Goal: Task Accomplishment & Management: Manage account settings

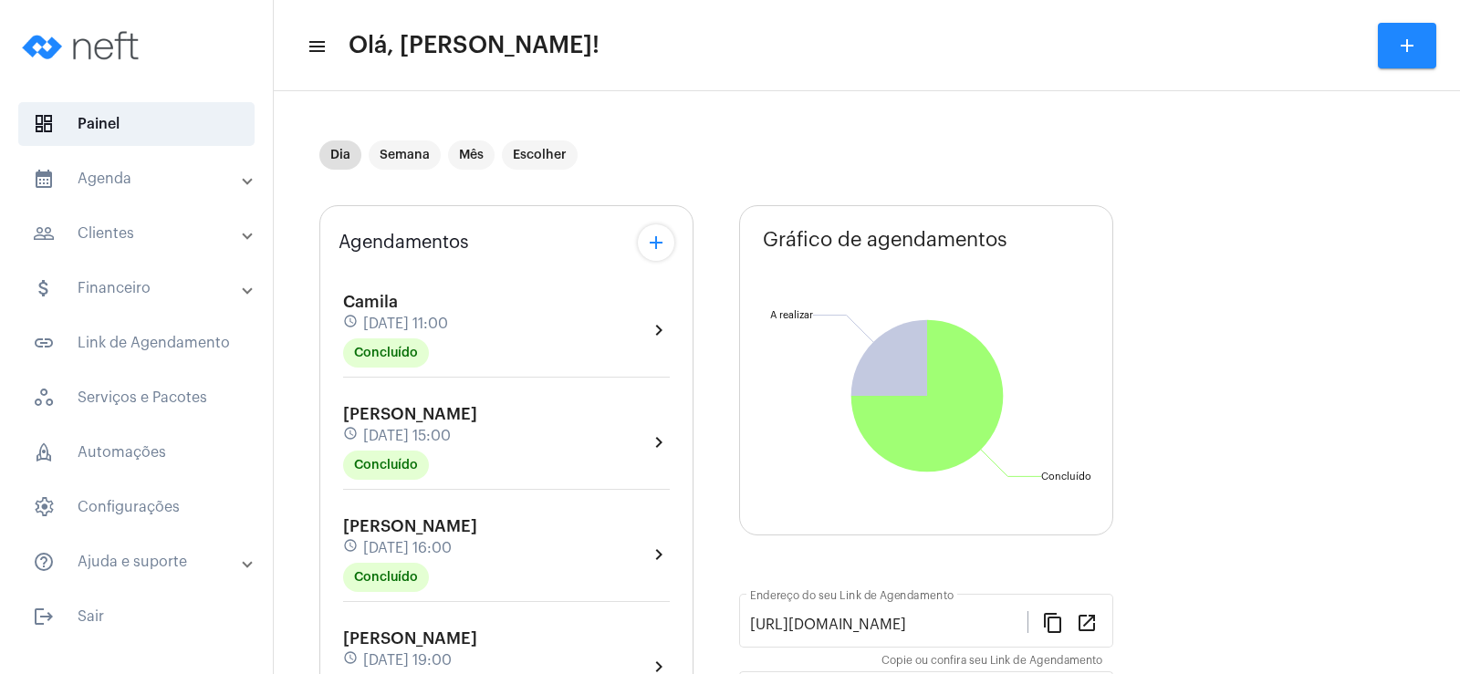
click at [162, 248] on mat-expansion-panel-header "people_outline Clientes" at bounding box center [142, 234] width 262 height 44
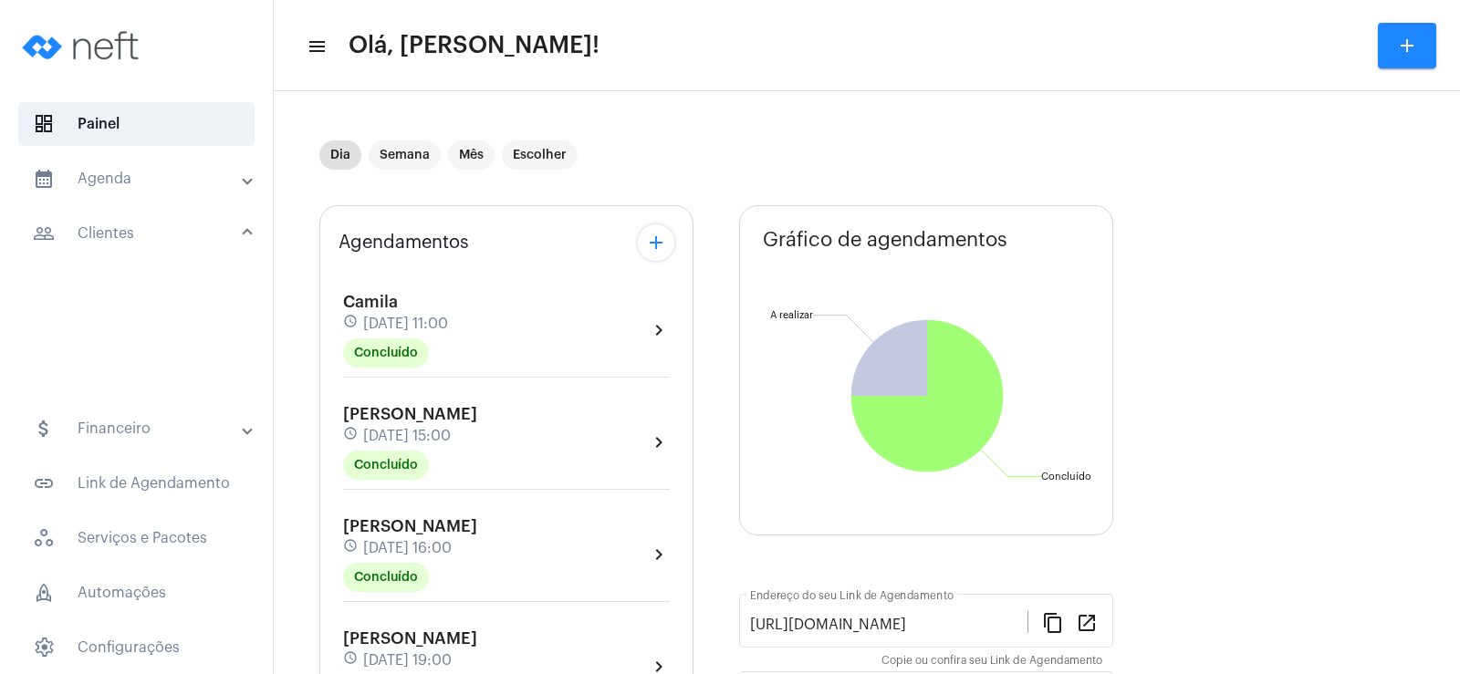
scroll to position [274, 0]
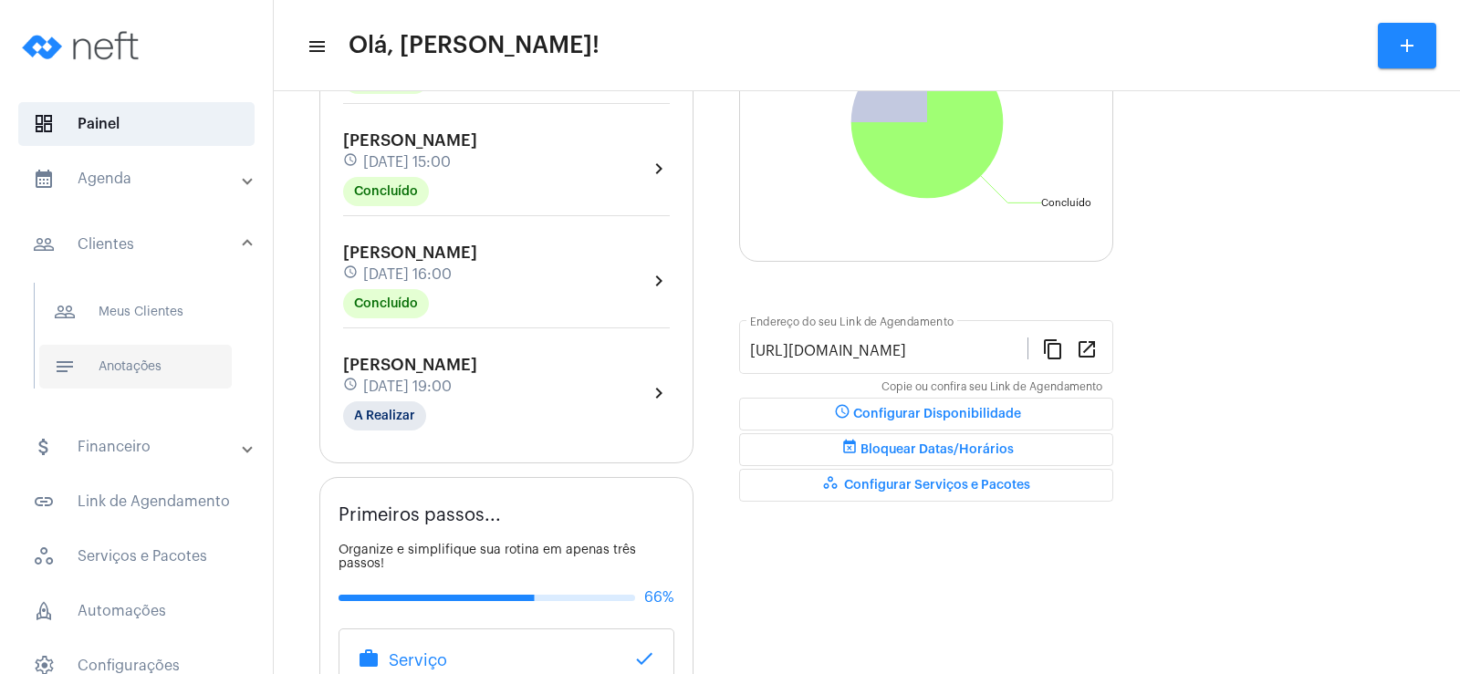
click at [161, 362] on span "notes Anotações" at bounding box center [135, 367] width 193 height 44
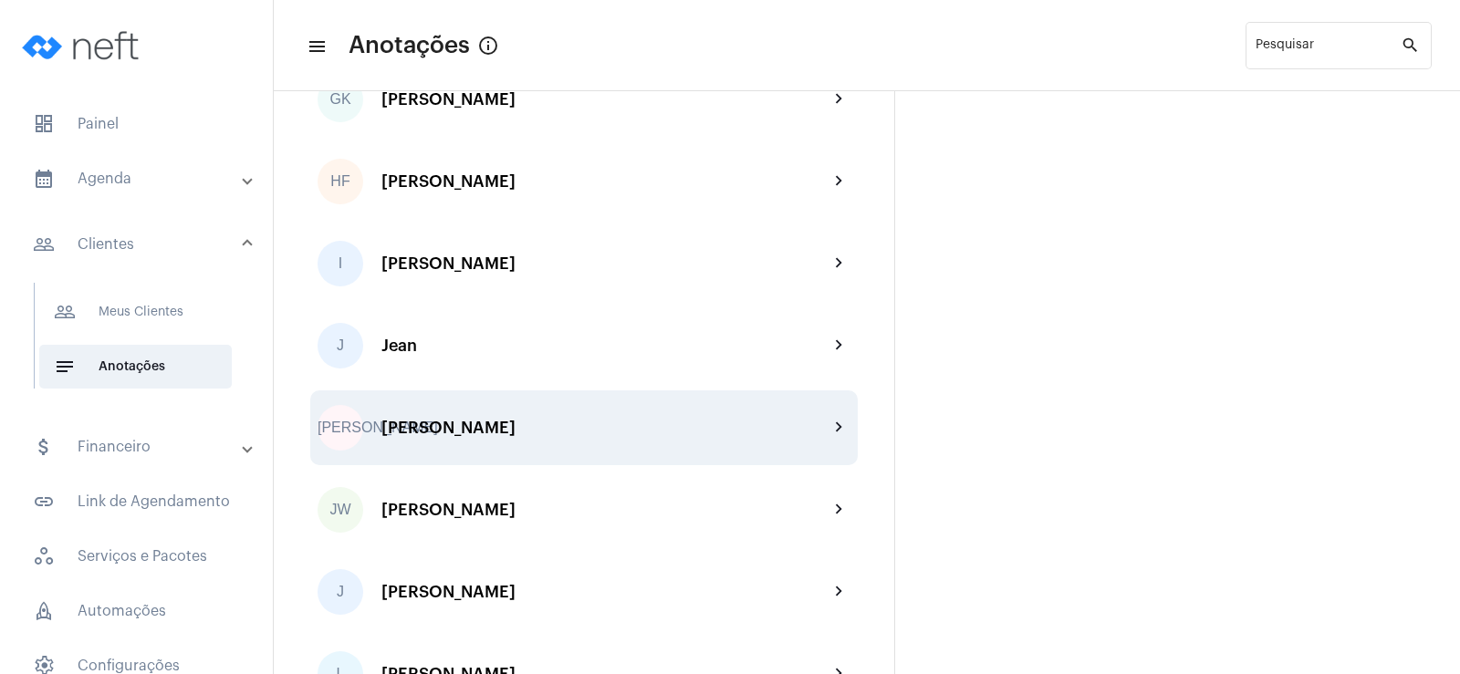
scroll to position [1825, 0]
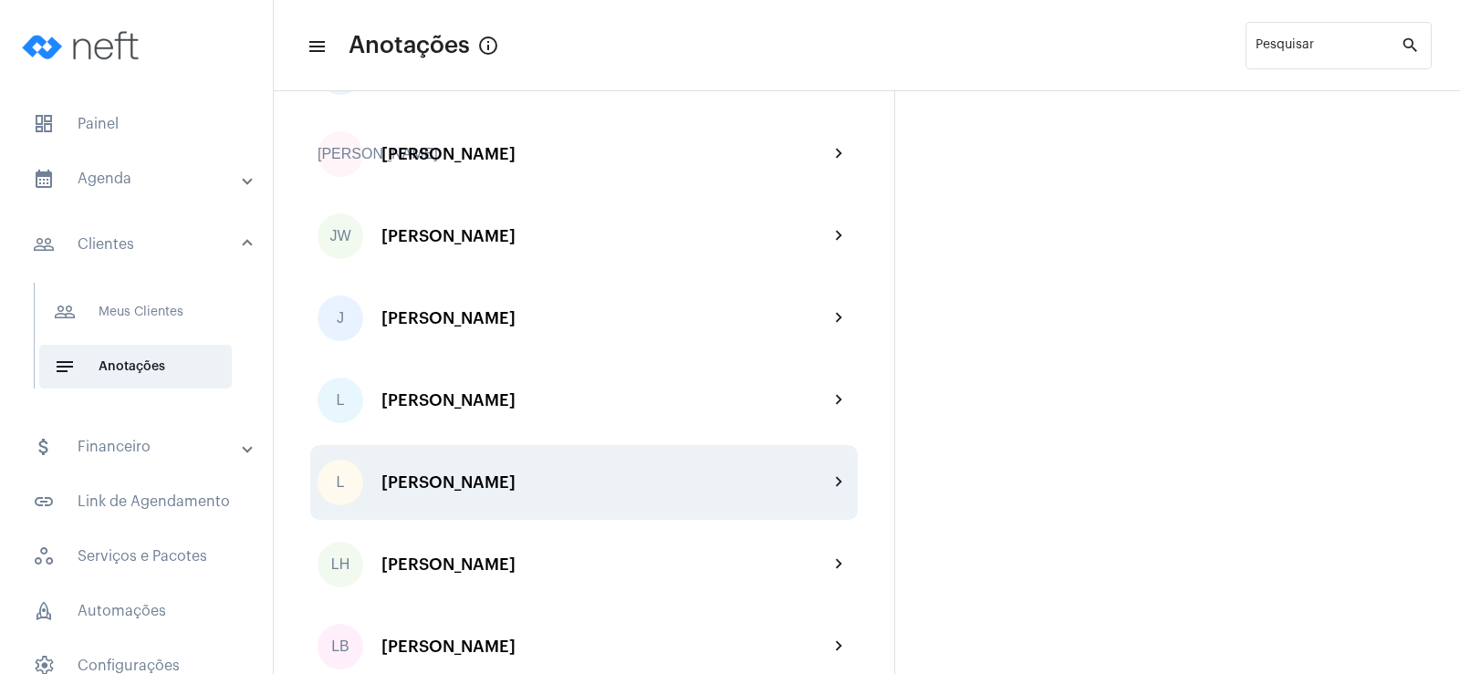
click at [445, 493] on div "L Louise chevron_right" at bounding box center [583, 482] width 547 height 75
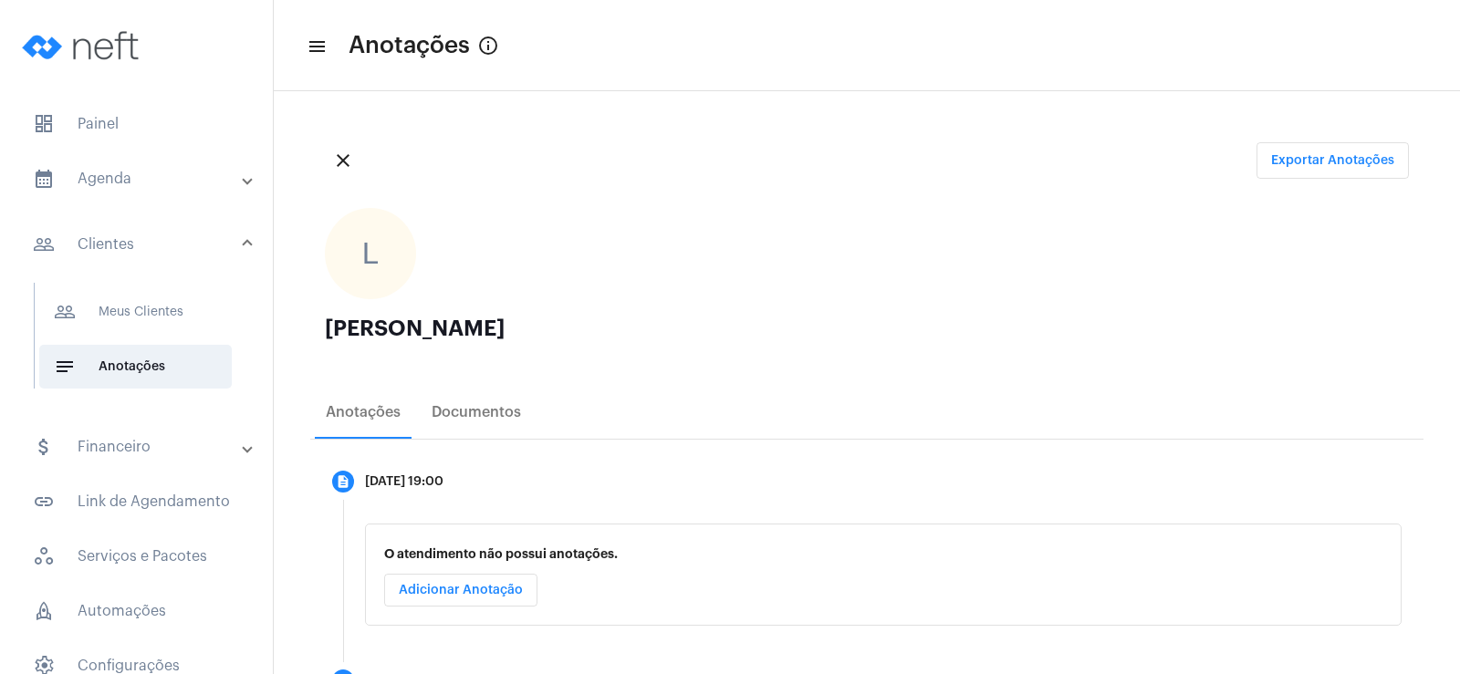
scroll to position [76, 0]
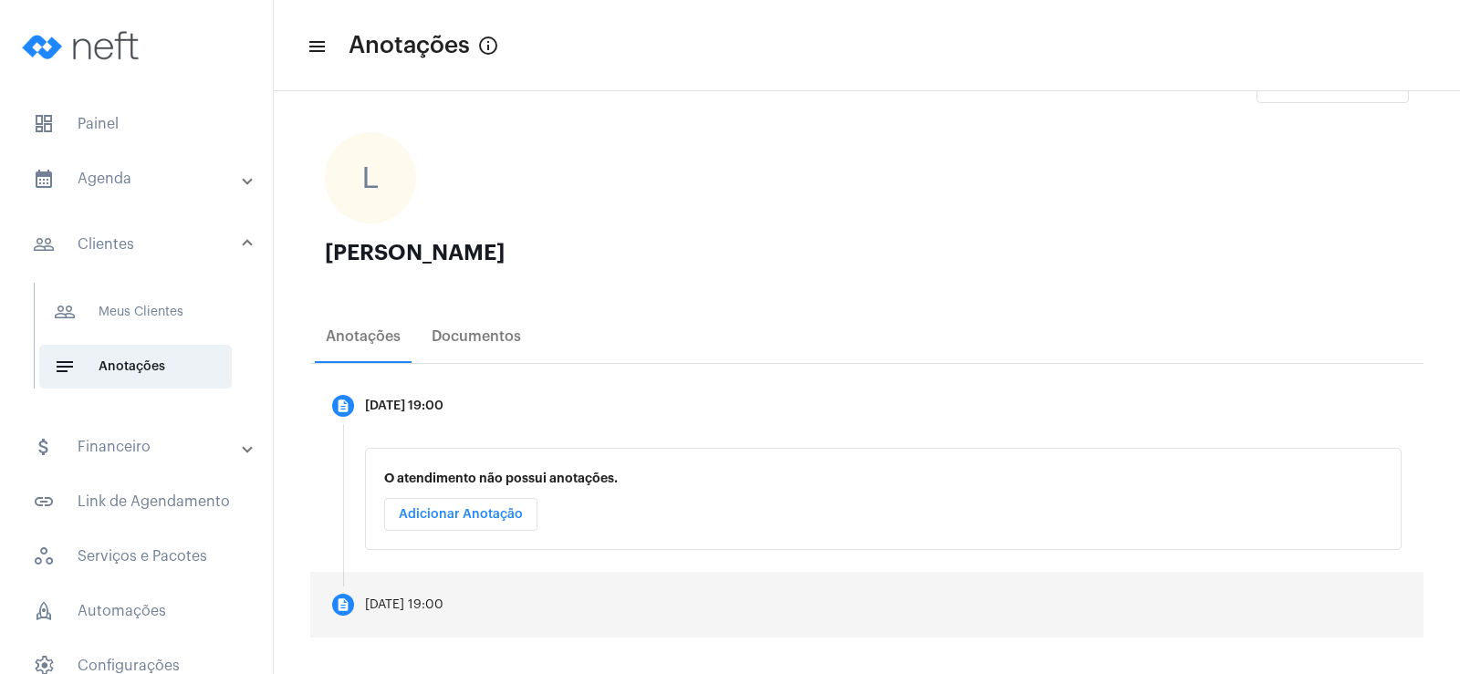
click at [434, 601] on div "[DATE] 19:00" at bounding box center [404, 606] width 78 height 14
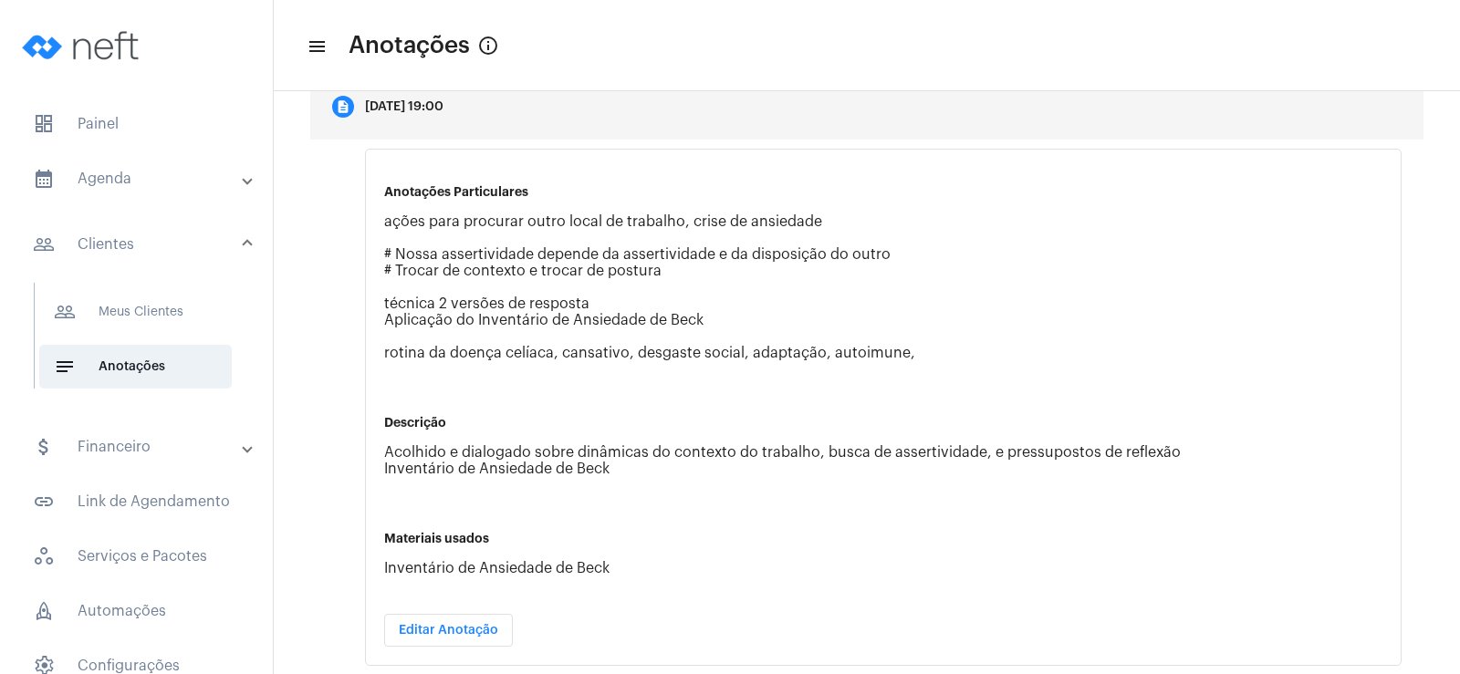
scroll to position [258, 0]
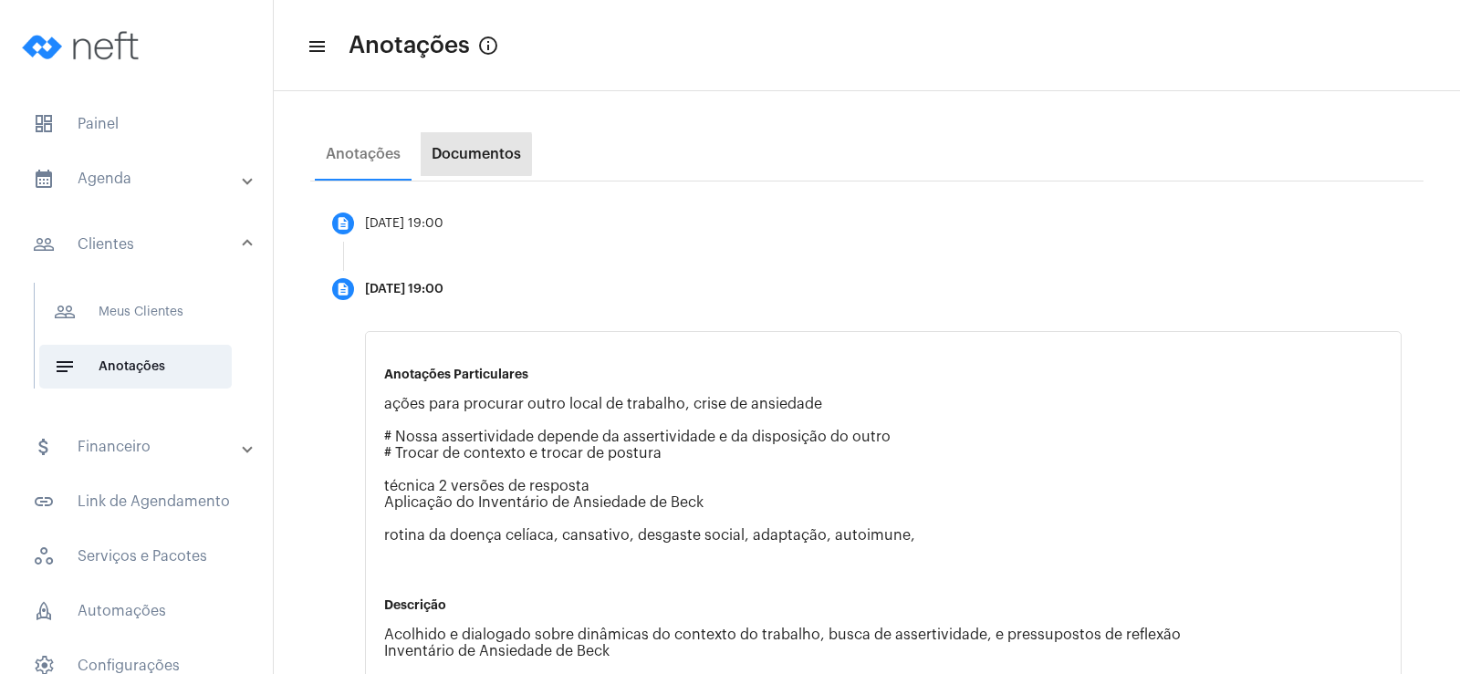
click at [461, 154] on div "Documentos" at bounding box center [476, 154] width 89 height 16
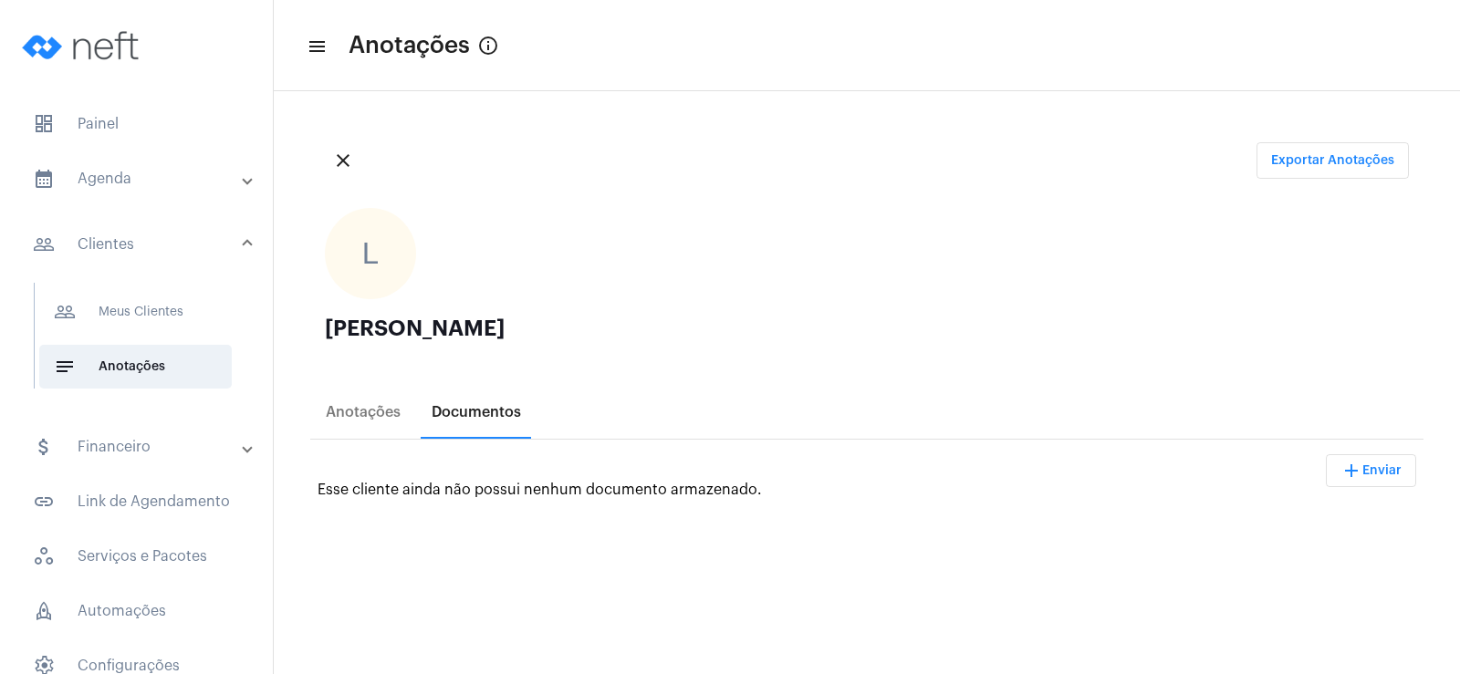
scroll to position [91, 0]
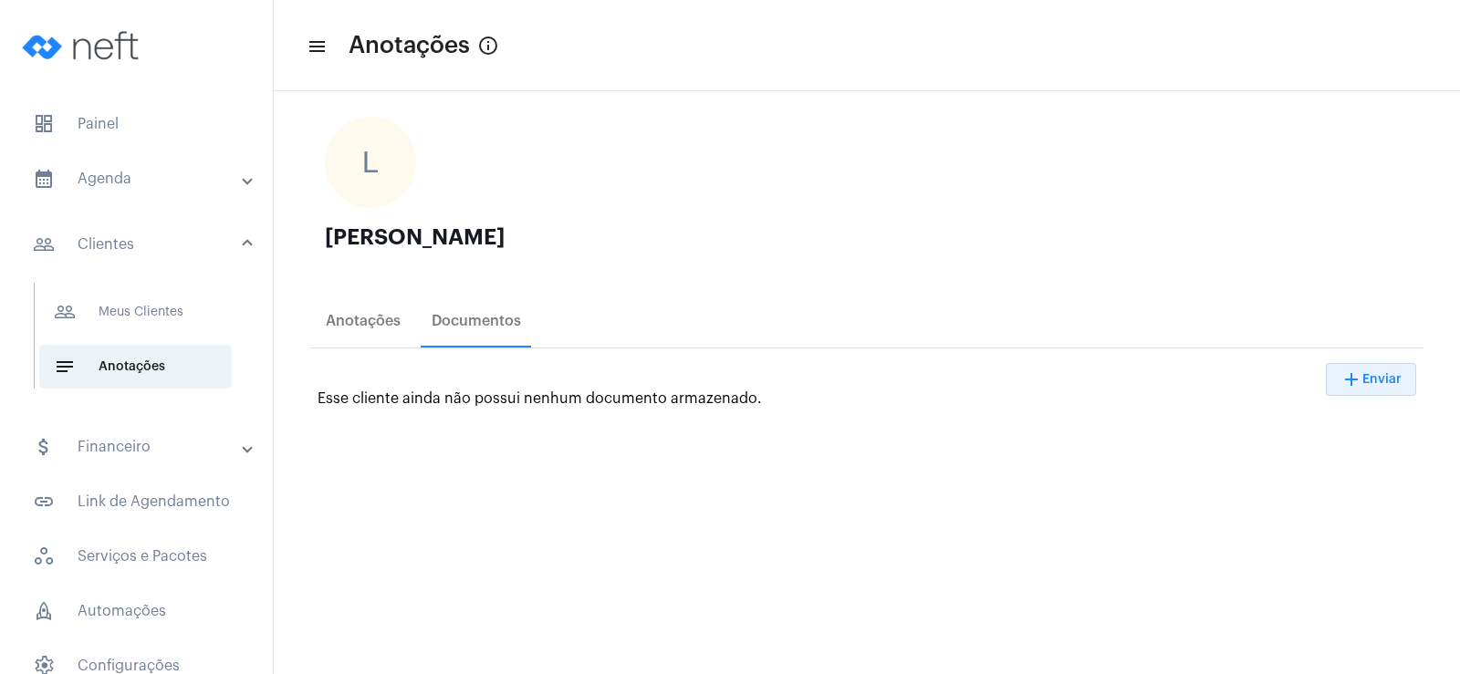
click at [1376, 388] on button "add Enviar" at bounding box center [1371, 379] width 90 height 33
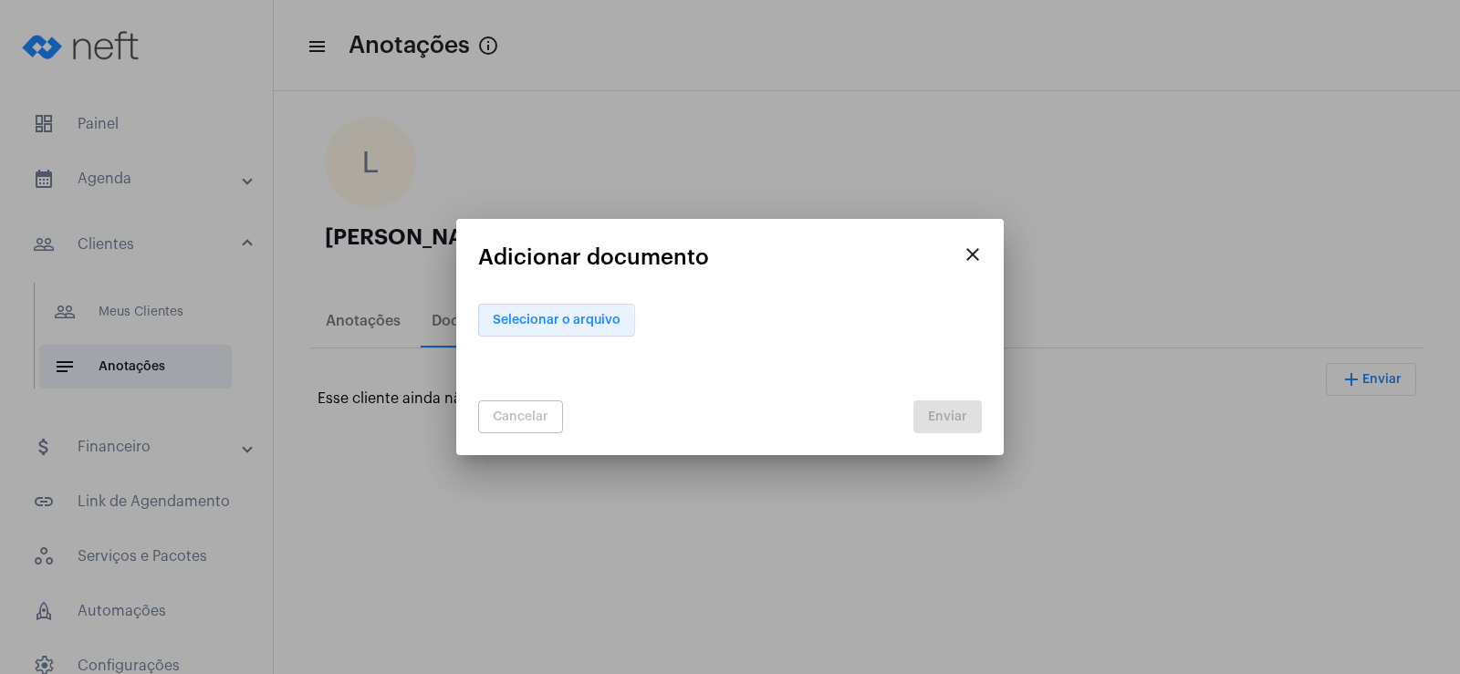
click at [521, 324] on span "Selecionar o arquivo" at bounding box center [557, 320] width 128 height 13
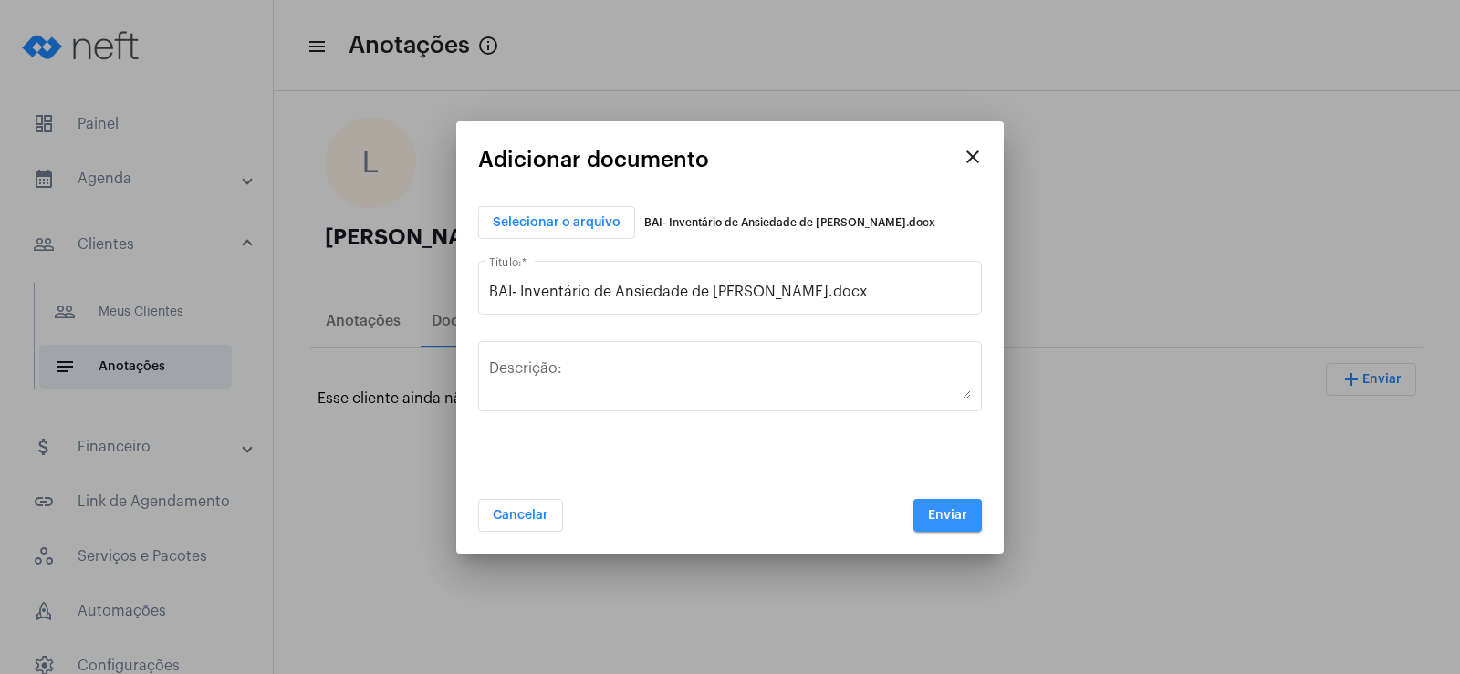
click at [963, 524] on button "Enviar" at bounding box center [947, 515] width 68 height 33
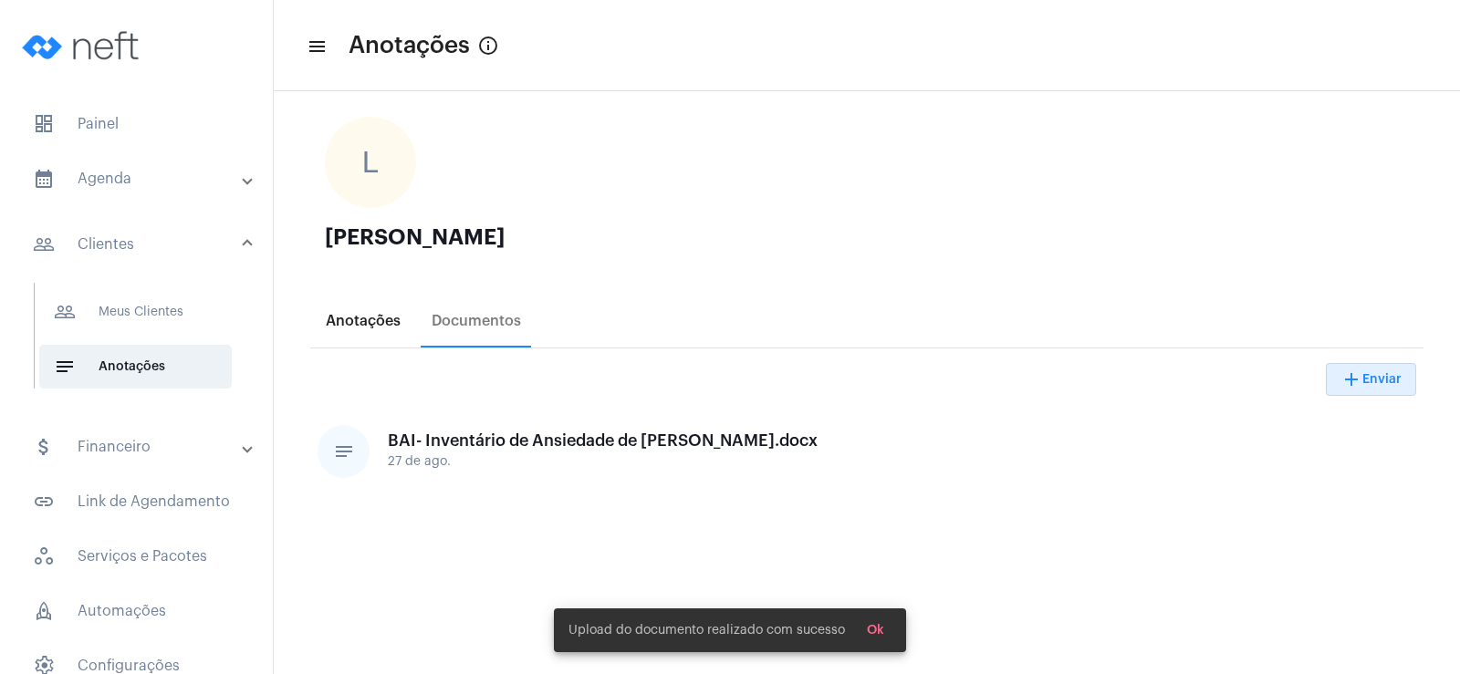
click at [335, 308] on div "Anotações" at bounding box center [363, 321] width 97 height 44
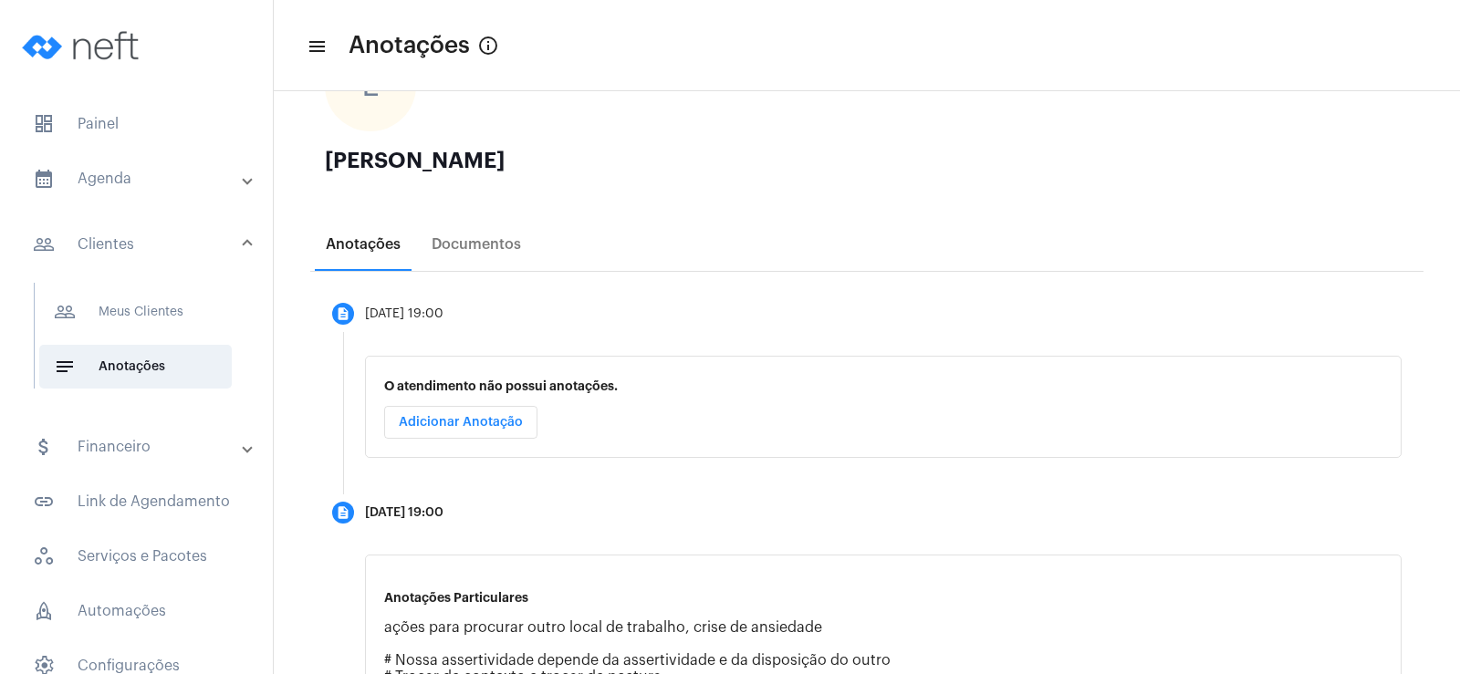
scroll to position [77, 0]
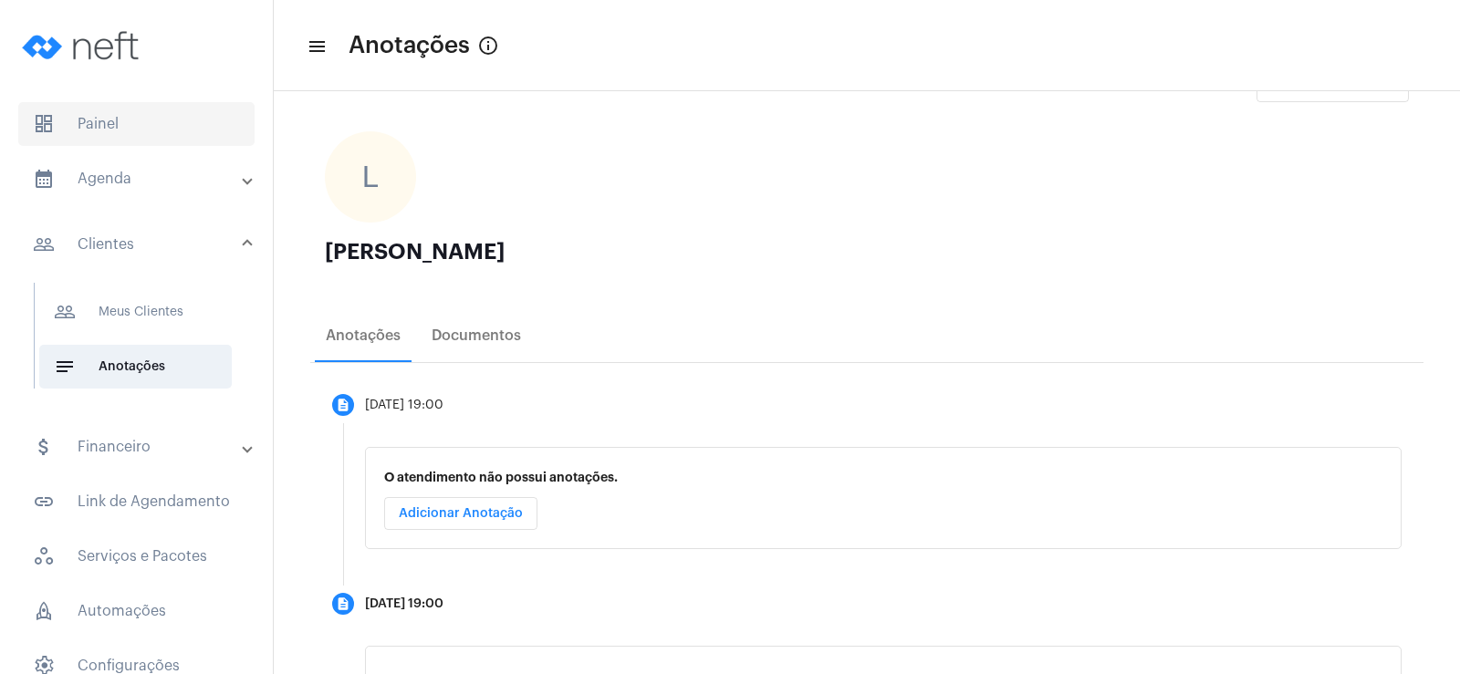
click at [171, 111] on span "dashboard Painel" at bounding box center [136, 124] width 236 height 44
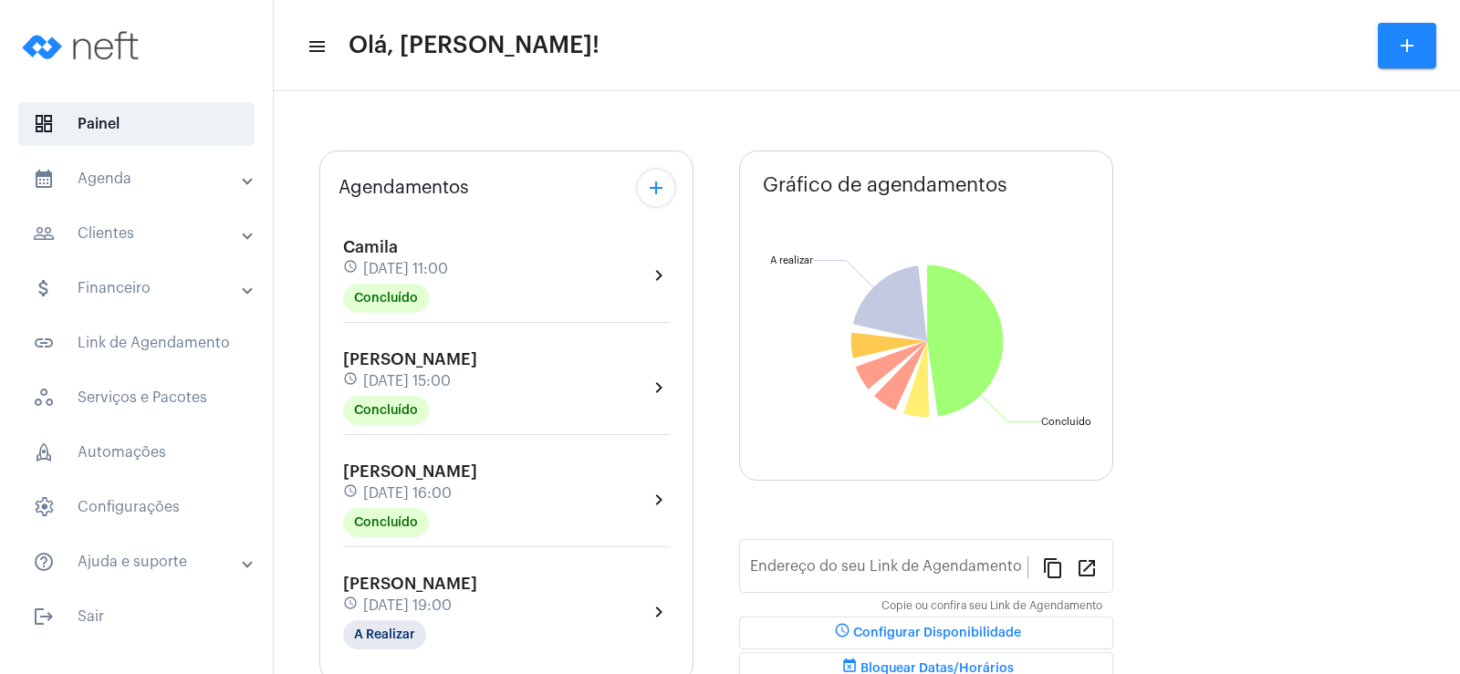
type input "[URL][DOMAIN_NAME]"
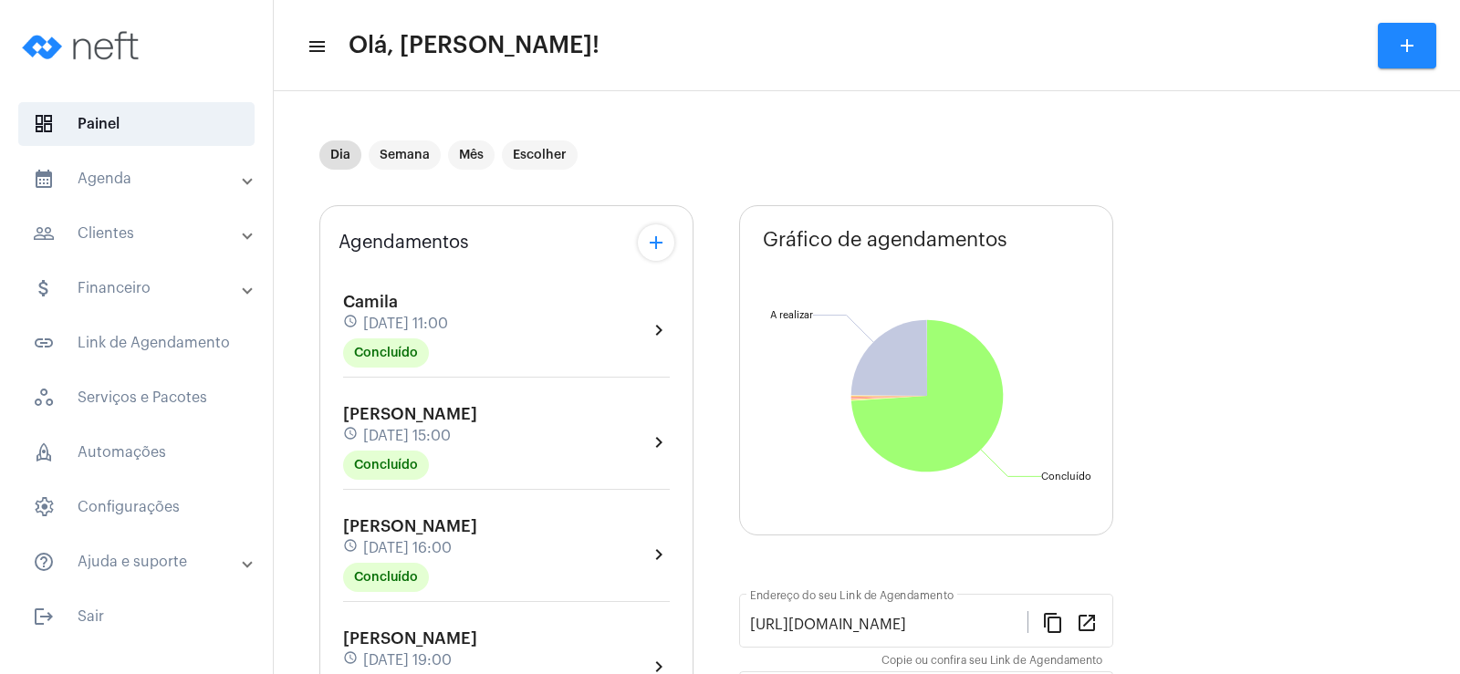
scroll to position [274, 0]
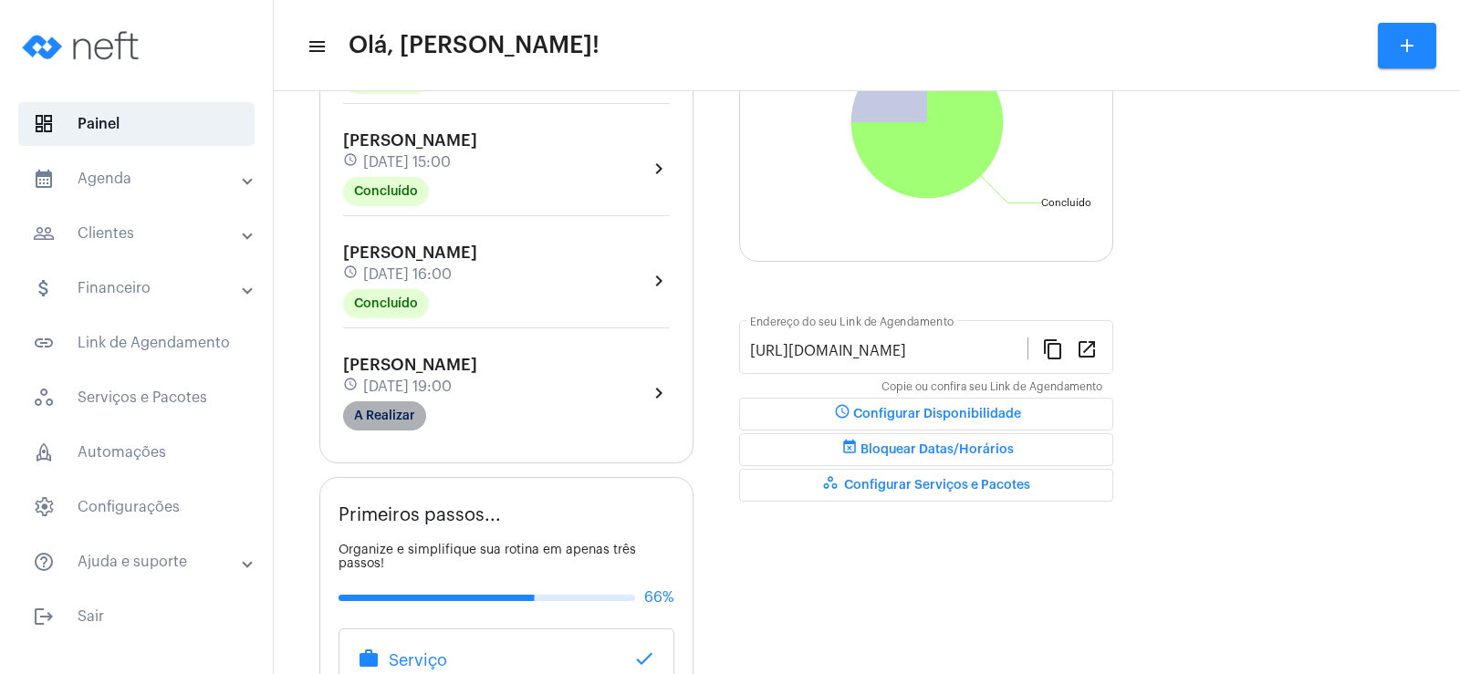
click at [389, 412] on mat-chip "A Realizar" at bounding box center [384, 415] width 83 height 29
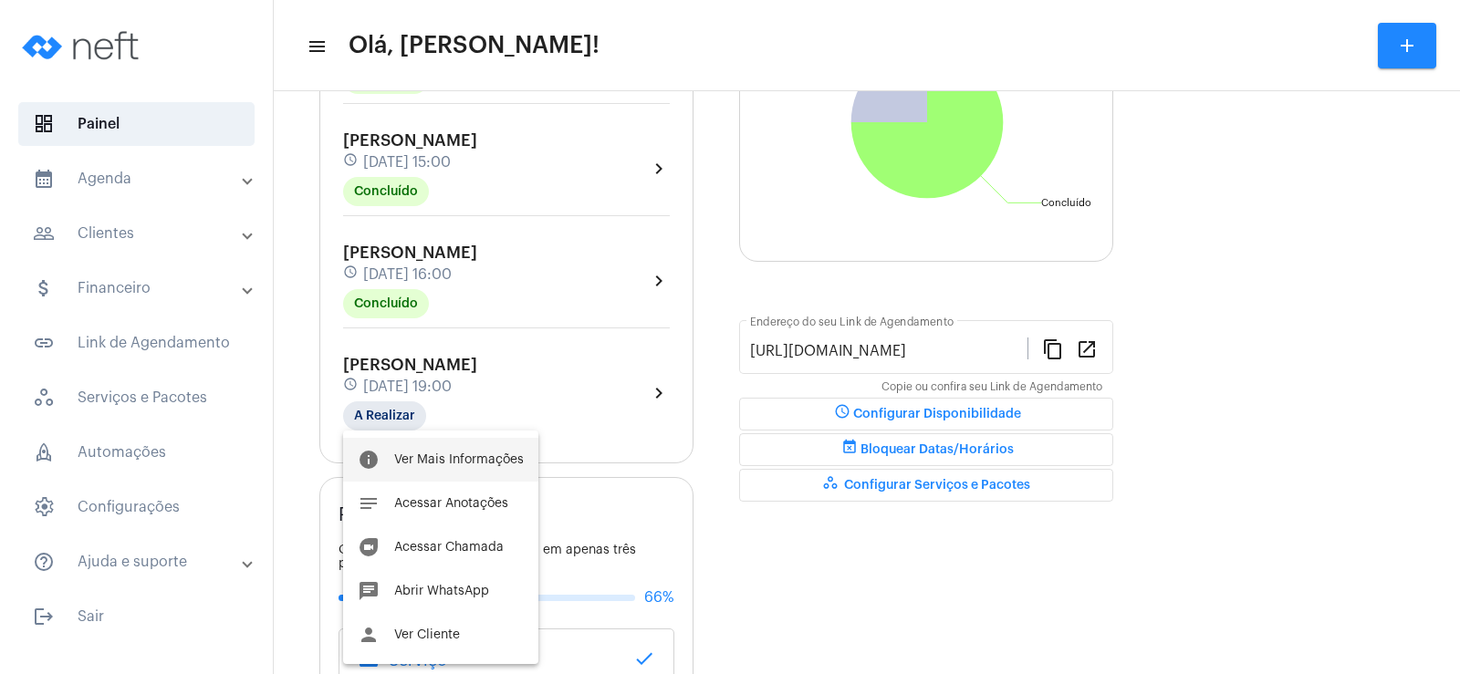
click at [472, 452] on button "info Ver Mais Informações" at bounding box center [440, 460] width 195 height 44
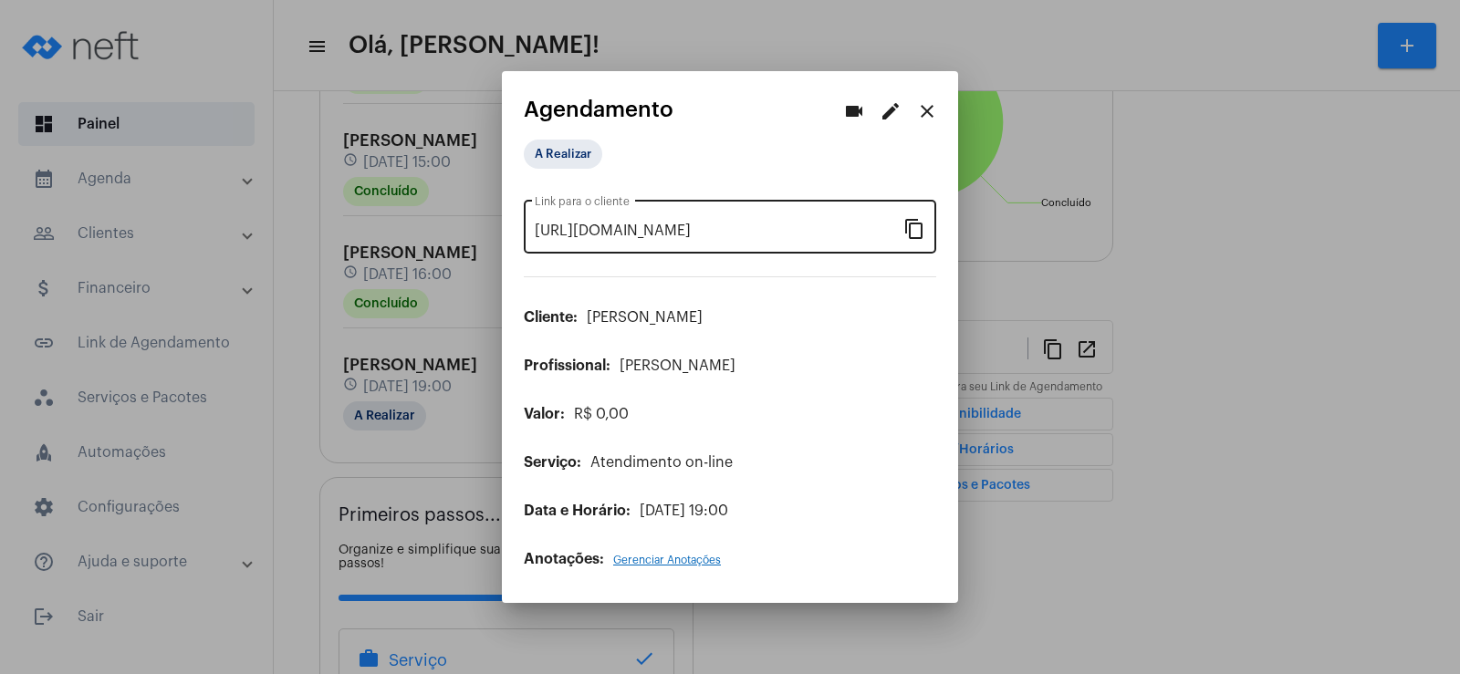
click at [909, 224] on mat-icon "content_copy" at bounding box center [914, 228] width 22 height 22
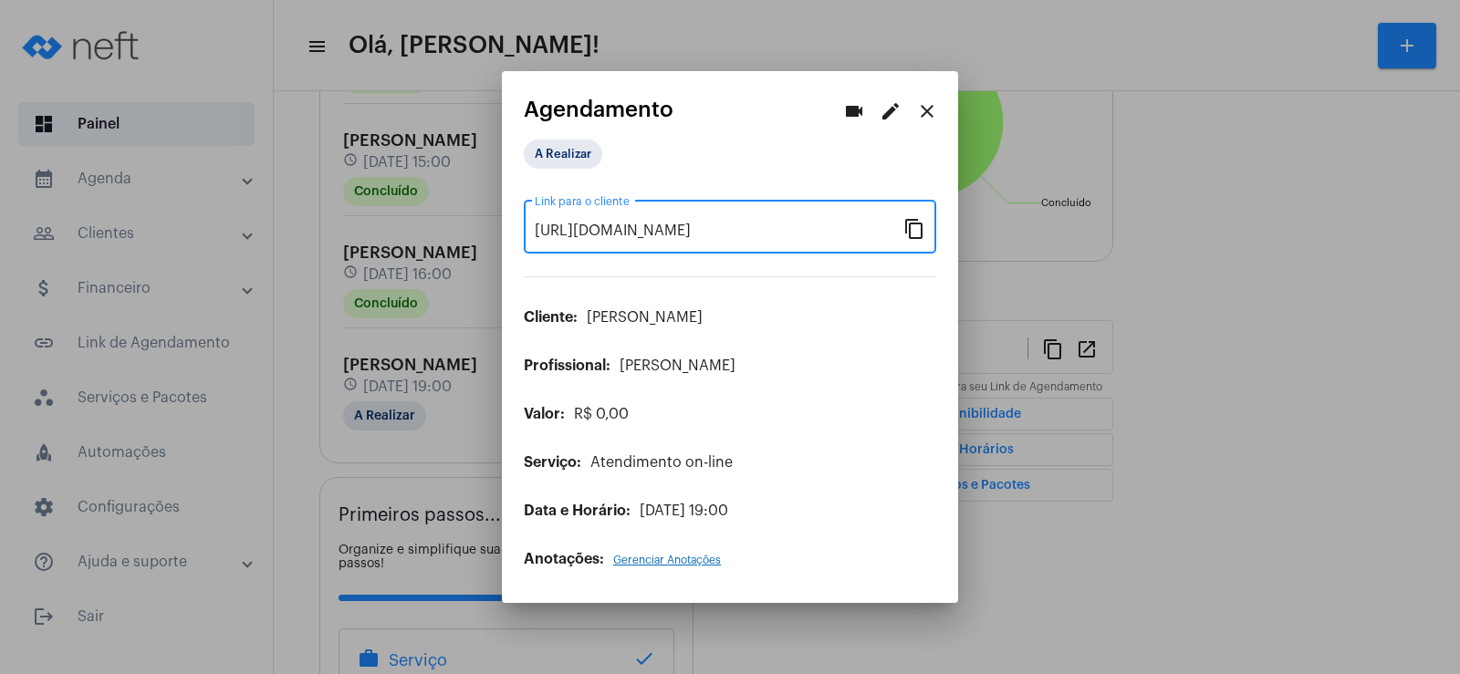
click at [850, 100] on mat-icon "videocam" at bounding box center [854, 111] width 22 height 22
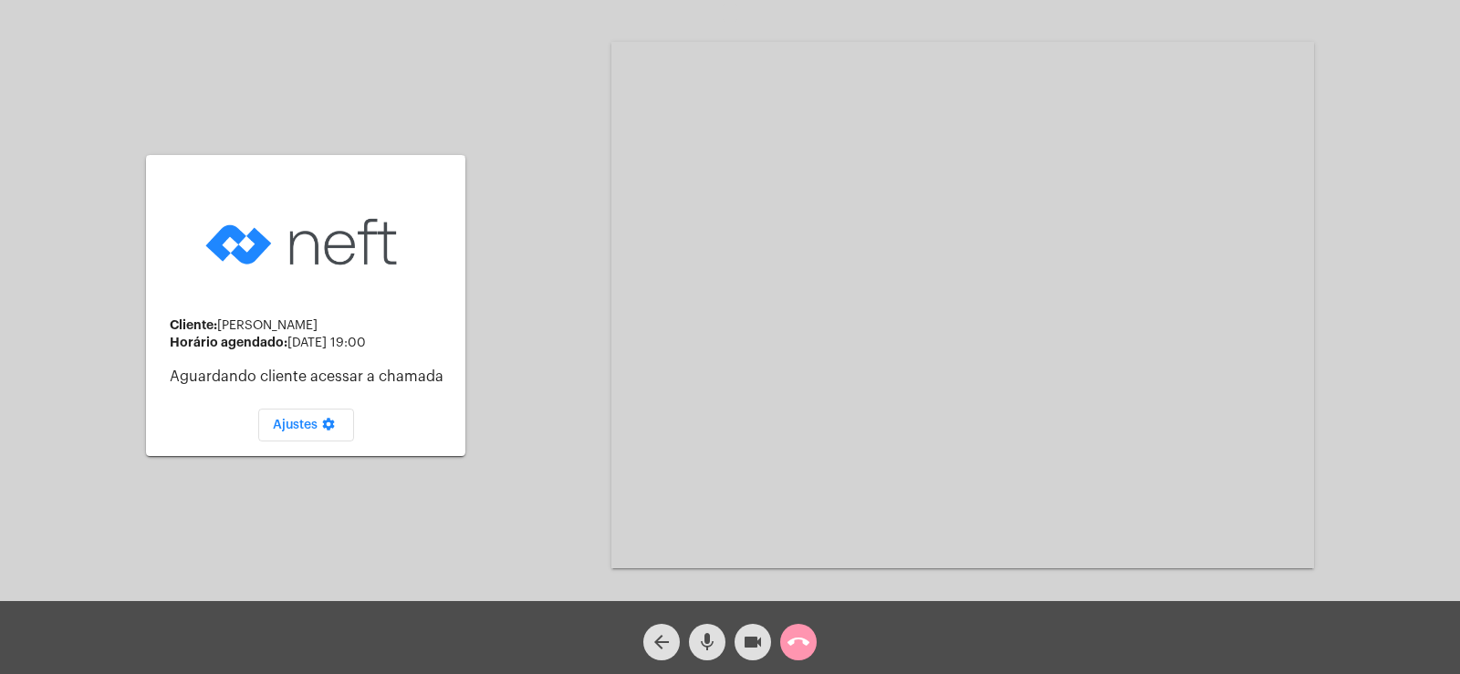
click at [715, 637] on mat-icon "mic" at bounding box center [707, 642] width 22 height 22
click at [763, 641] on mat-icon "videocam" at bounding box center [753, 642] width 22 height 22
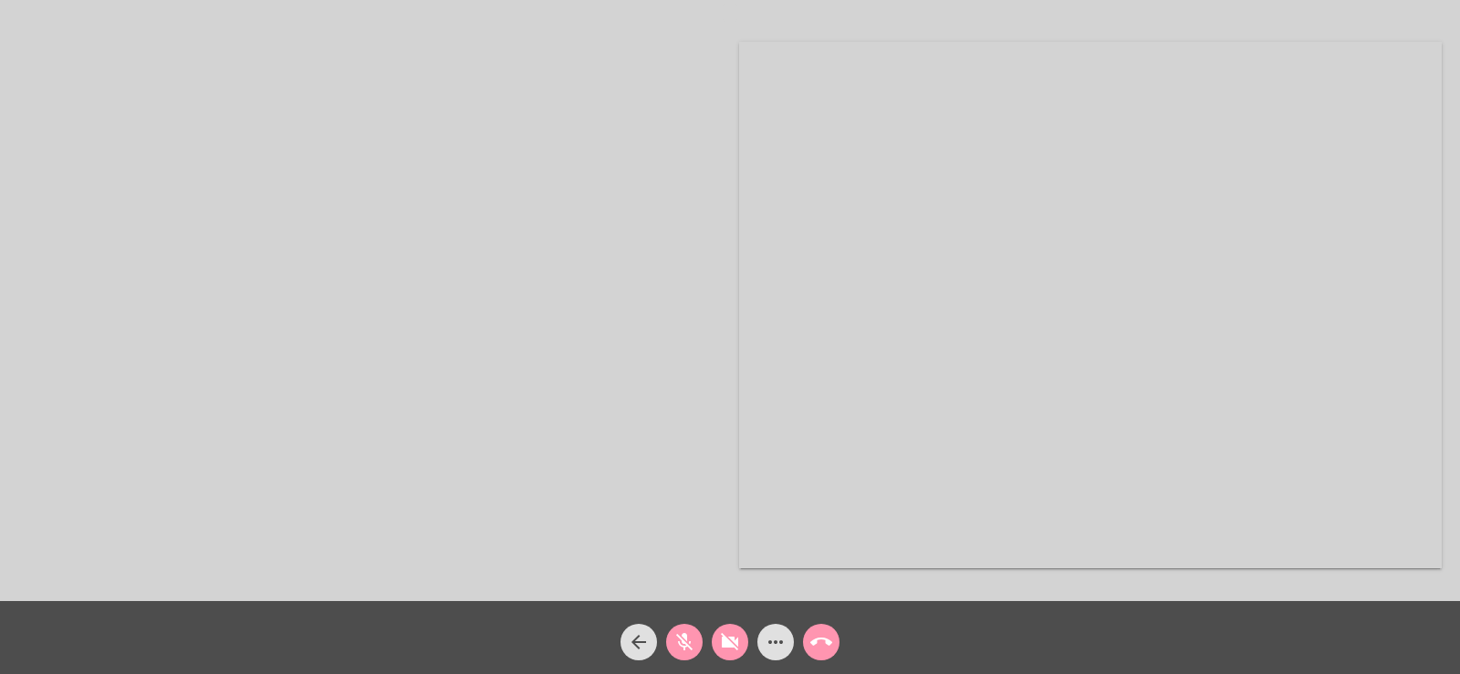
click at [683, 645] on mat-icon "mic_off" at bounding box center [684, 642] width 22 height 22
click at [726, 644] on mat-icon "videocam_off" at bounding box center [730, 642] width 22 height 22
click at [773, 642] on mat-icon "more_horiz" at bounding box center [776, 642] width 22 height 22
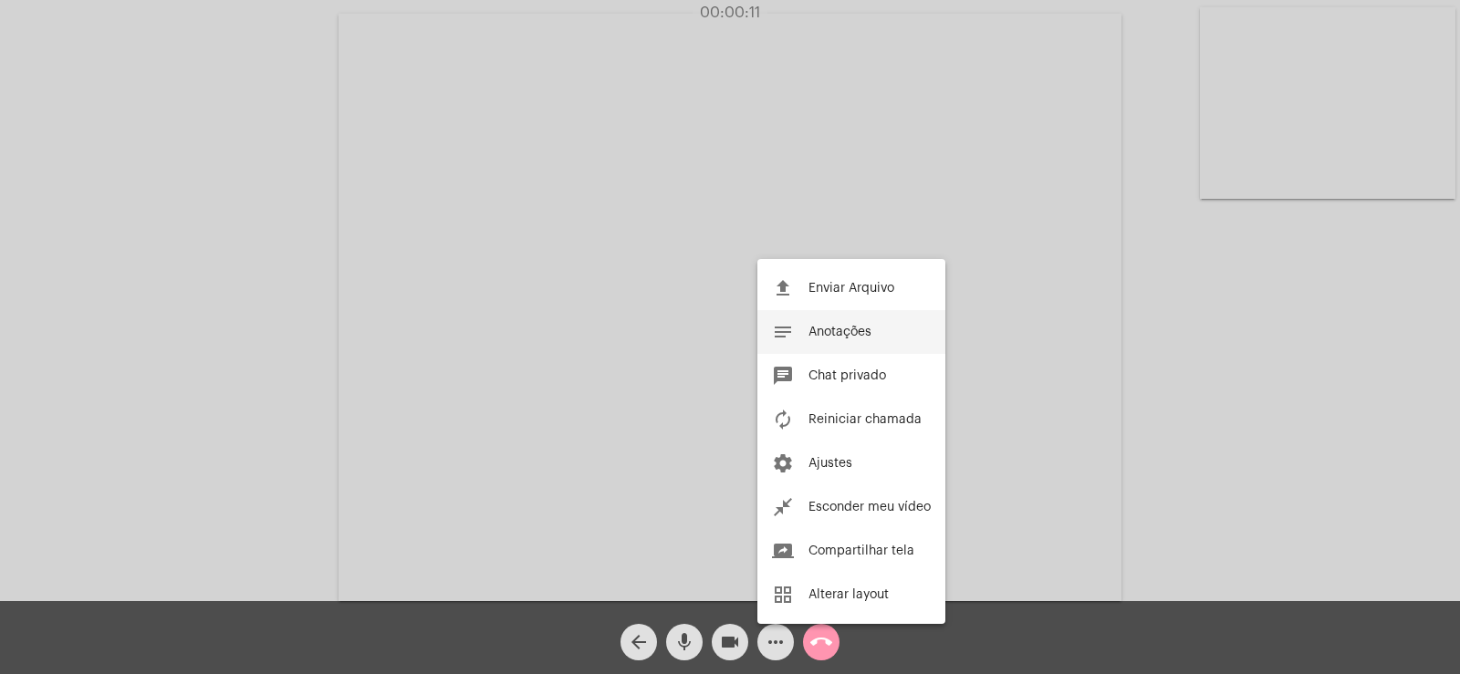
click at [848, 318] on button "notes Anotações" at bounding box center [851, 332] width 188 height 44
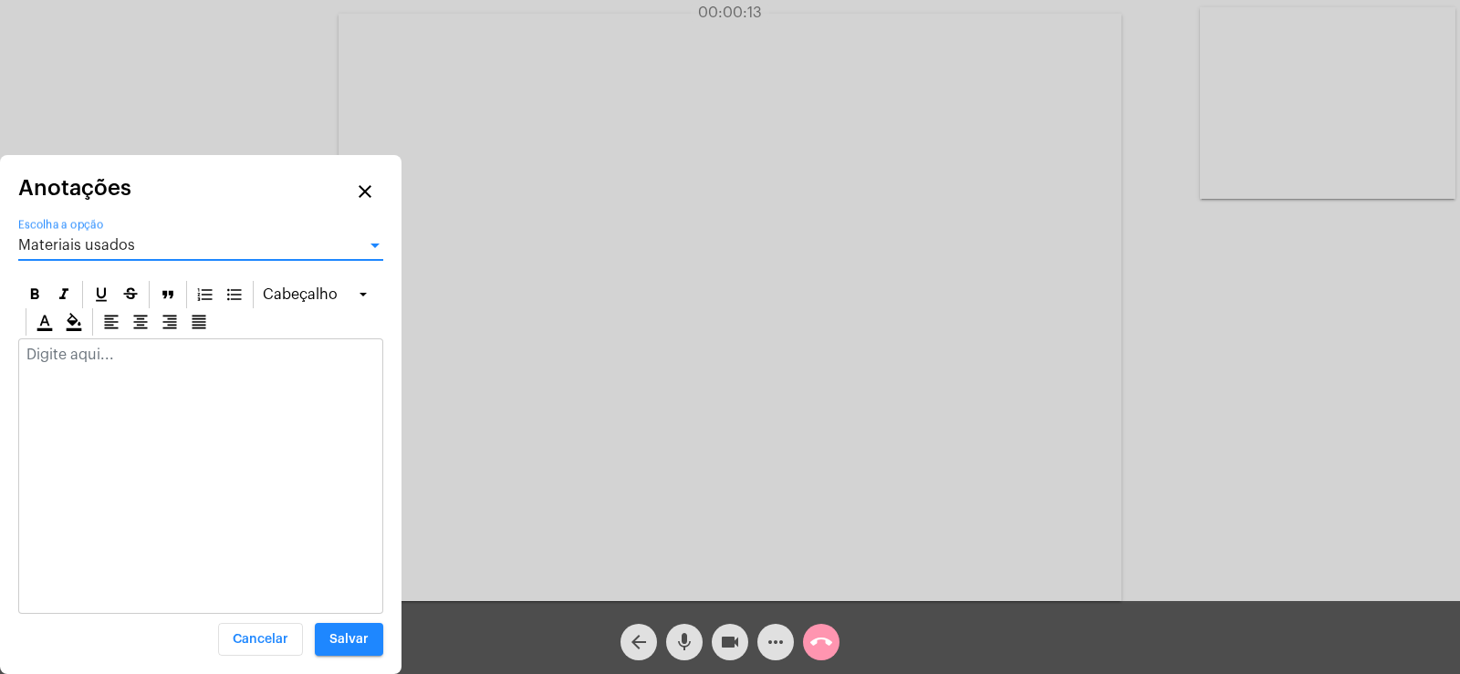
click at [103, 245] on span "Materiais usados" at bounding box center [76, 245] width 117 height 15
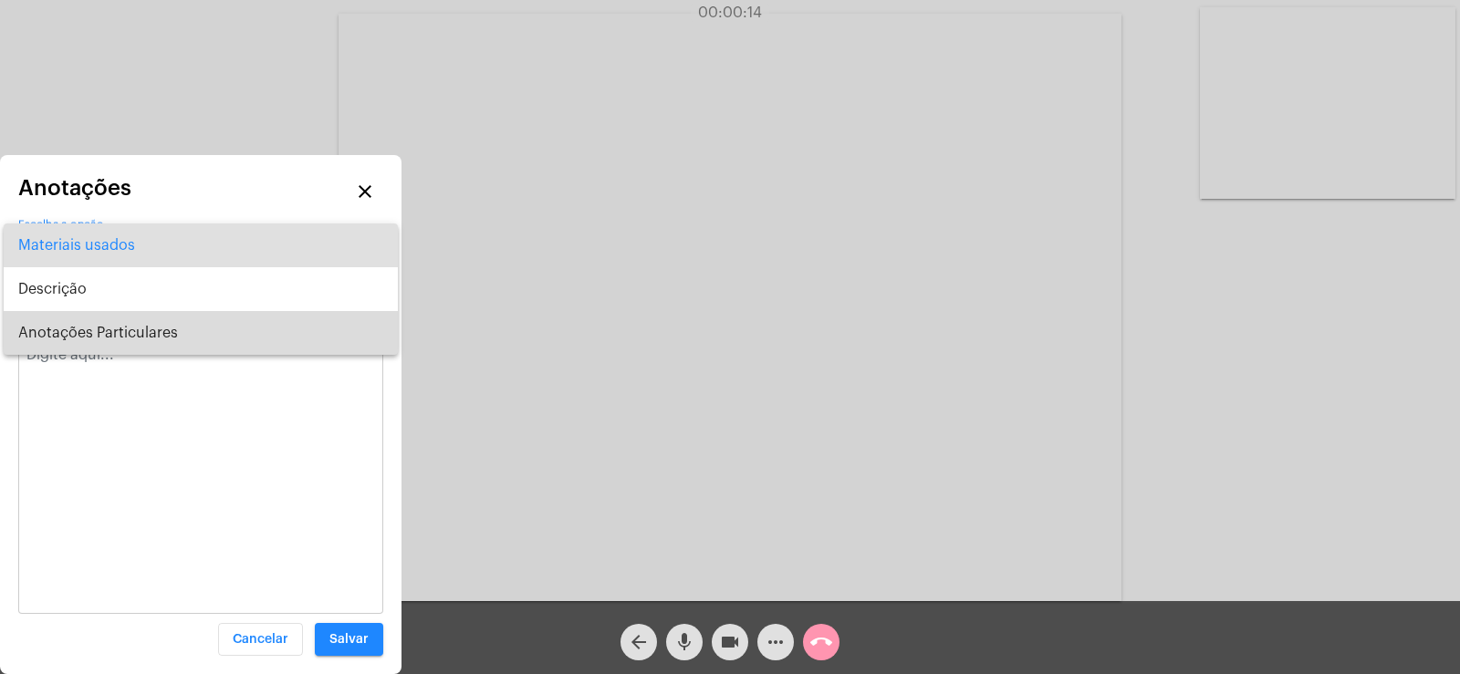
click at [89, 341] on span "Anotações Particulares" at bounding box center [200, 333] width 365 height 44
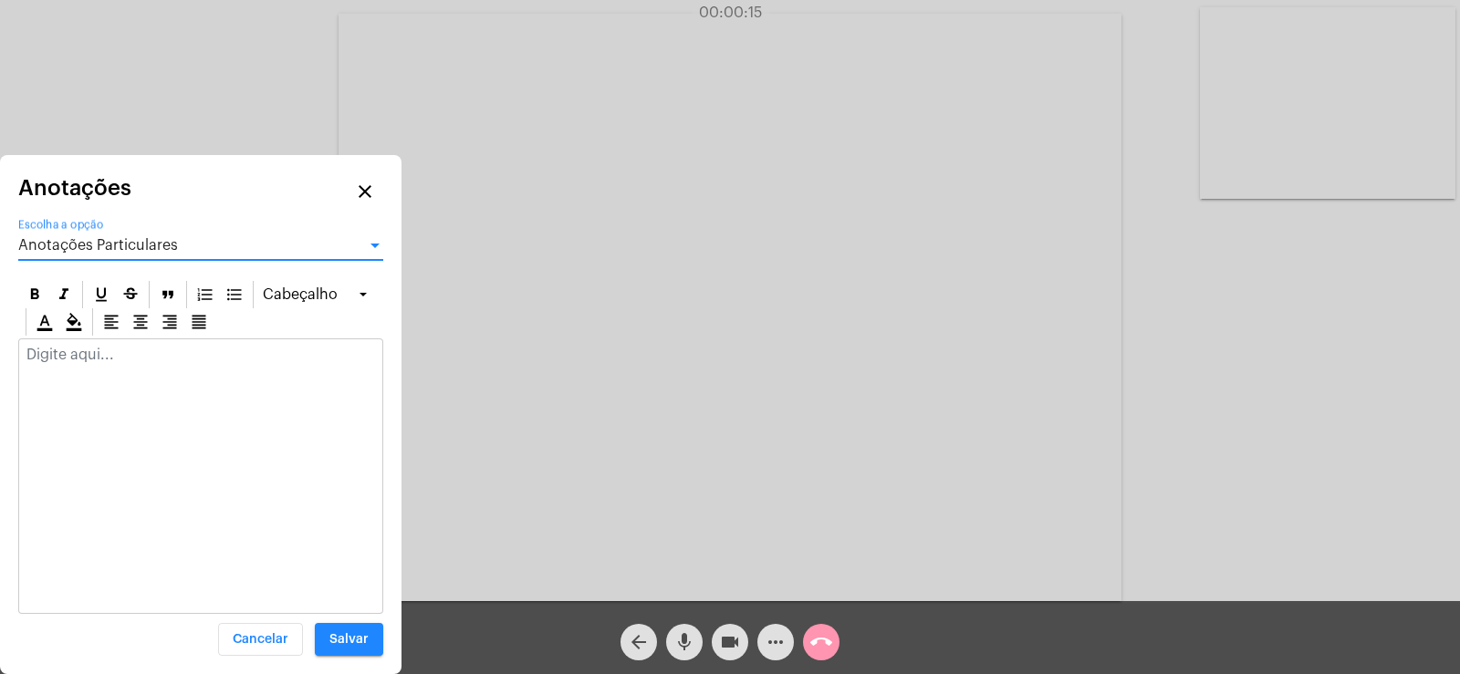
click at [85, 368] on div at bounding box center [200, 359] width 363 height 40
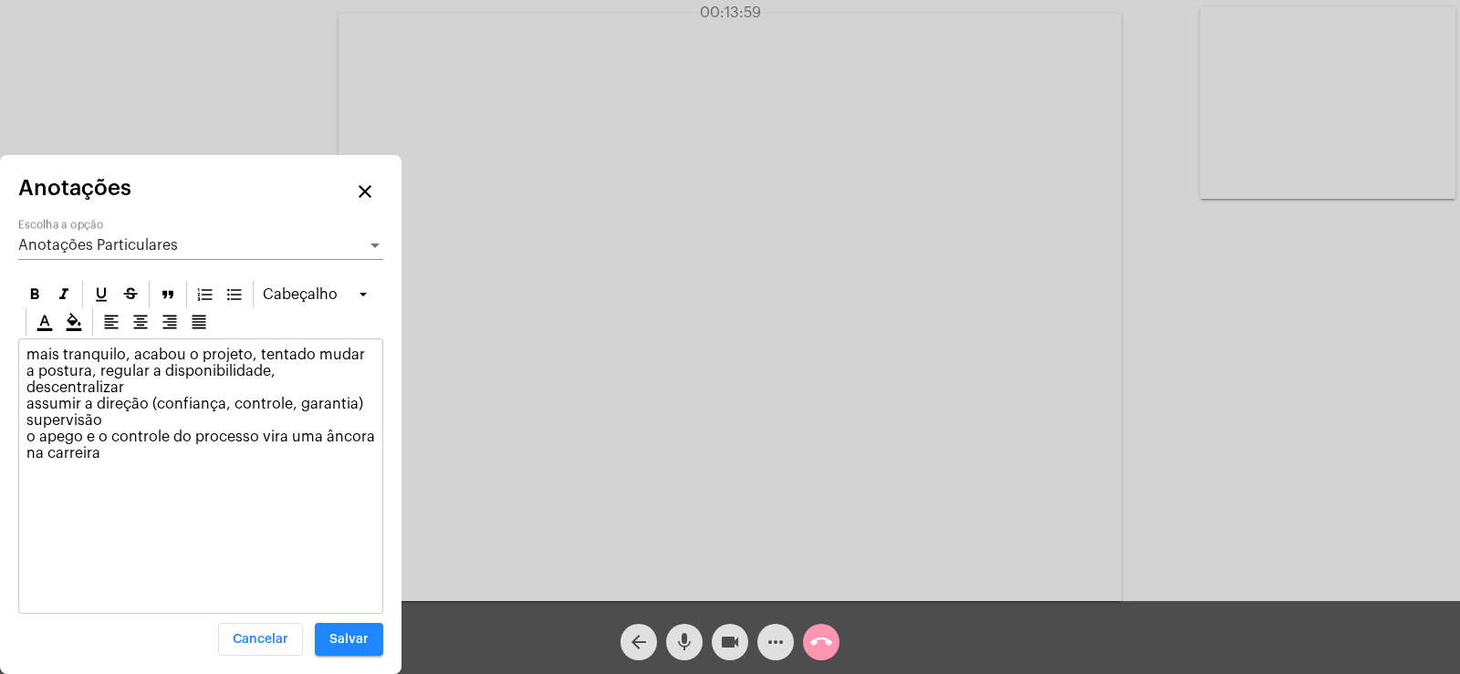
click at [351, 390] on p "mais tranquilo, acabou o projeto, tentado mudar a postura, regular a disponibil…" at bounding box center [200, 404] width 349 height 115
click at [349, 630] on button "Salvar" at bounding box center [349, 639] width 68 height 33
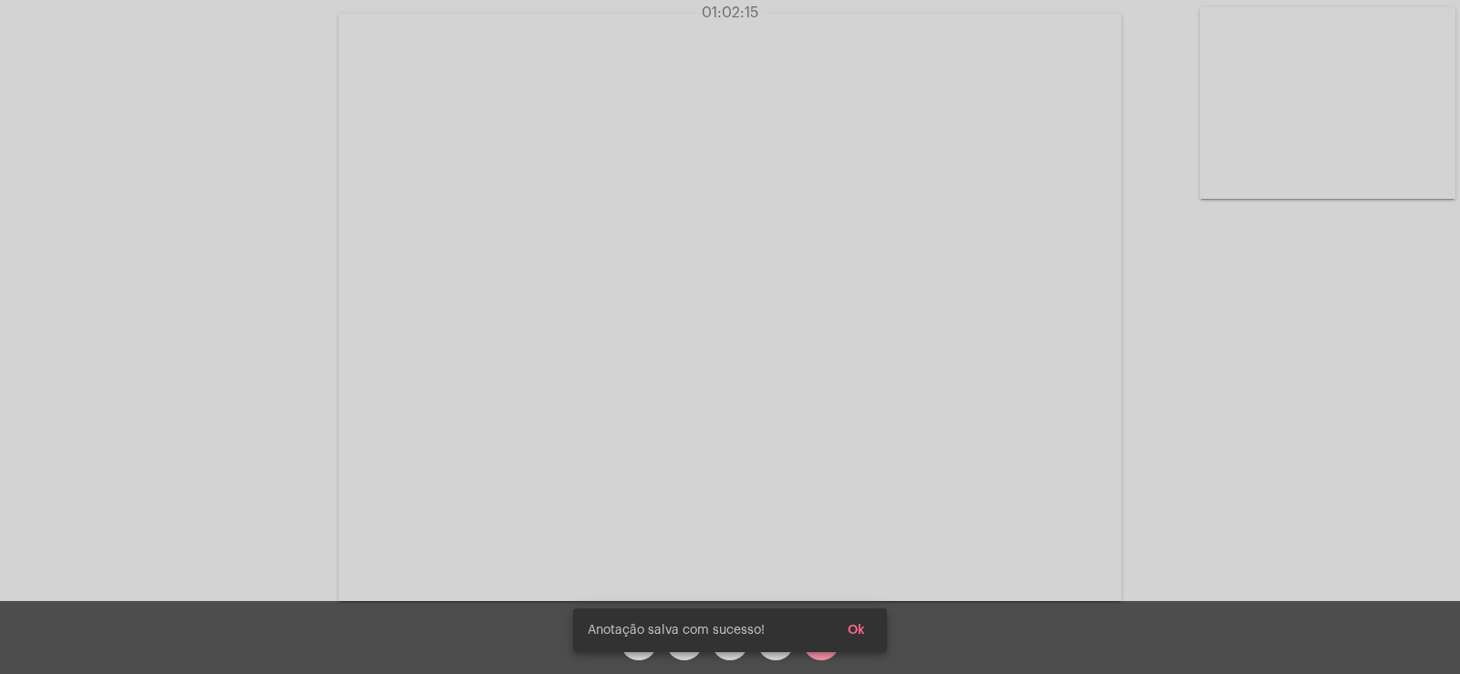
click at [860, 629] on span "Ok" at bounding box center [856, 630] width 17 height 13
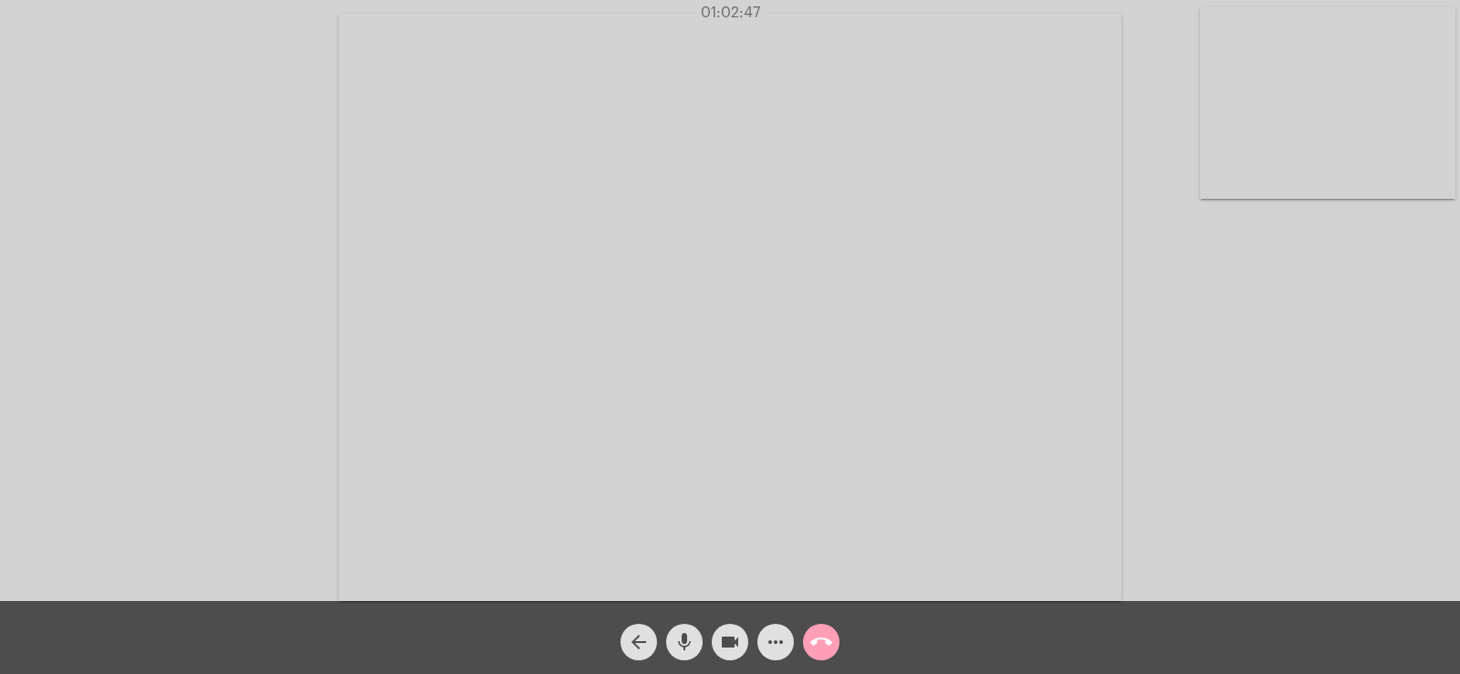
click at [824, 633] on mat-icon "call_end" at bounding box center [821, 642] width 22 height 22
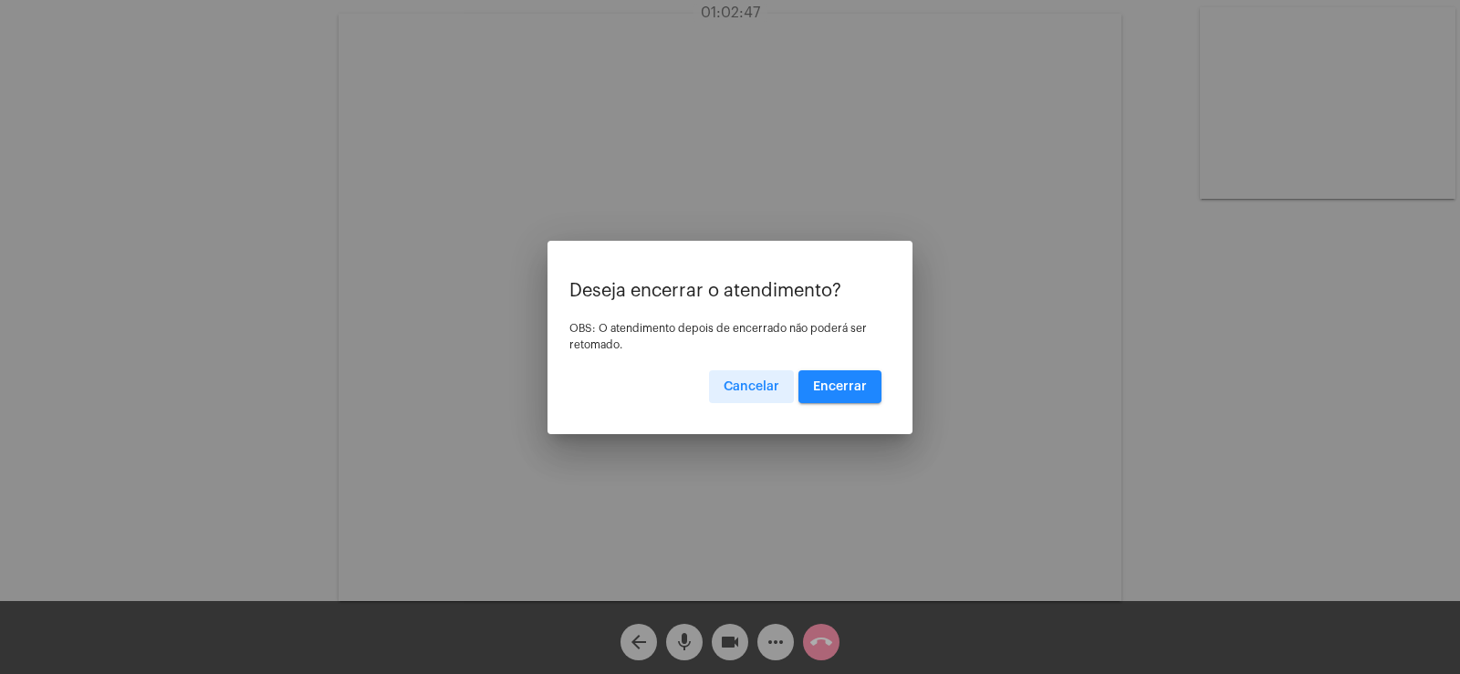
click at [835, 384] on span "Encerrar" at bounding box center [840, 386] width 54 height 13
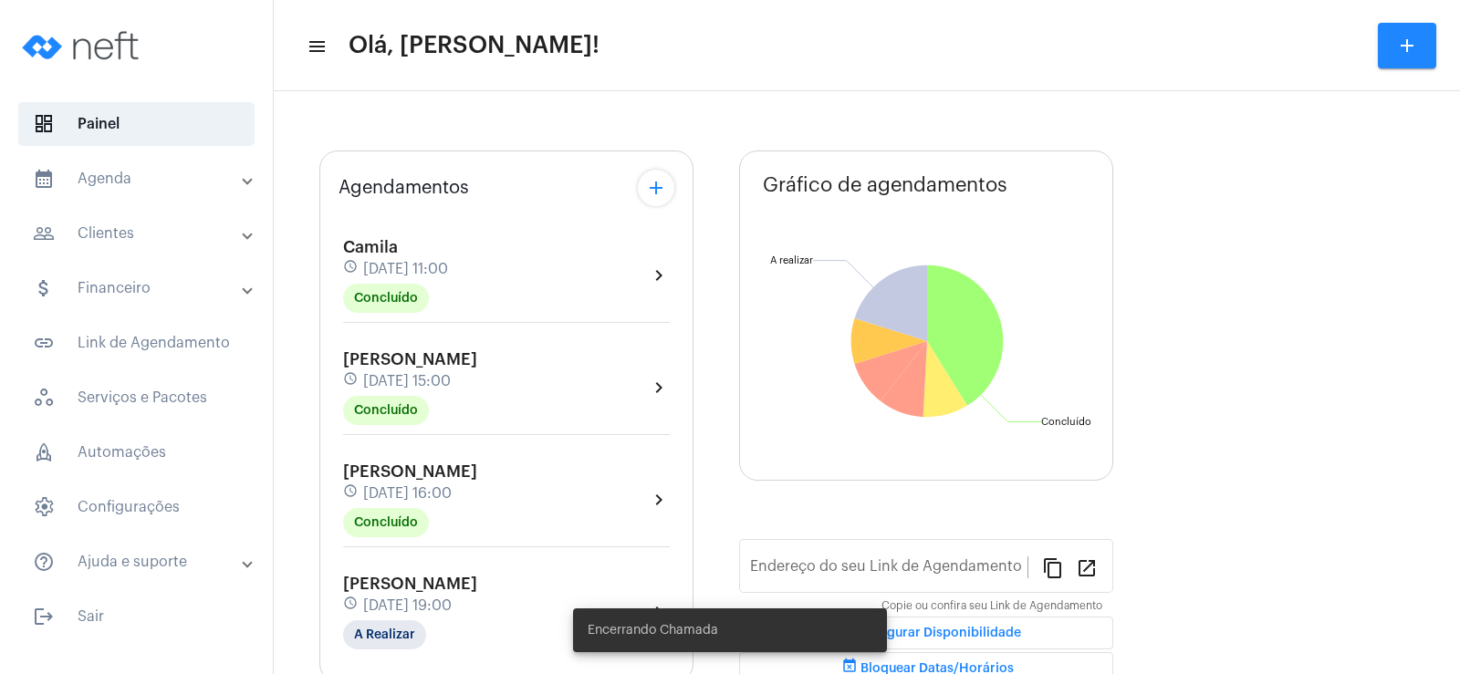
type input "[URL][DOMAIN_NAME]"
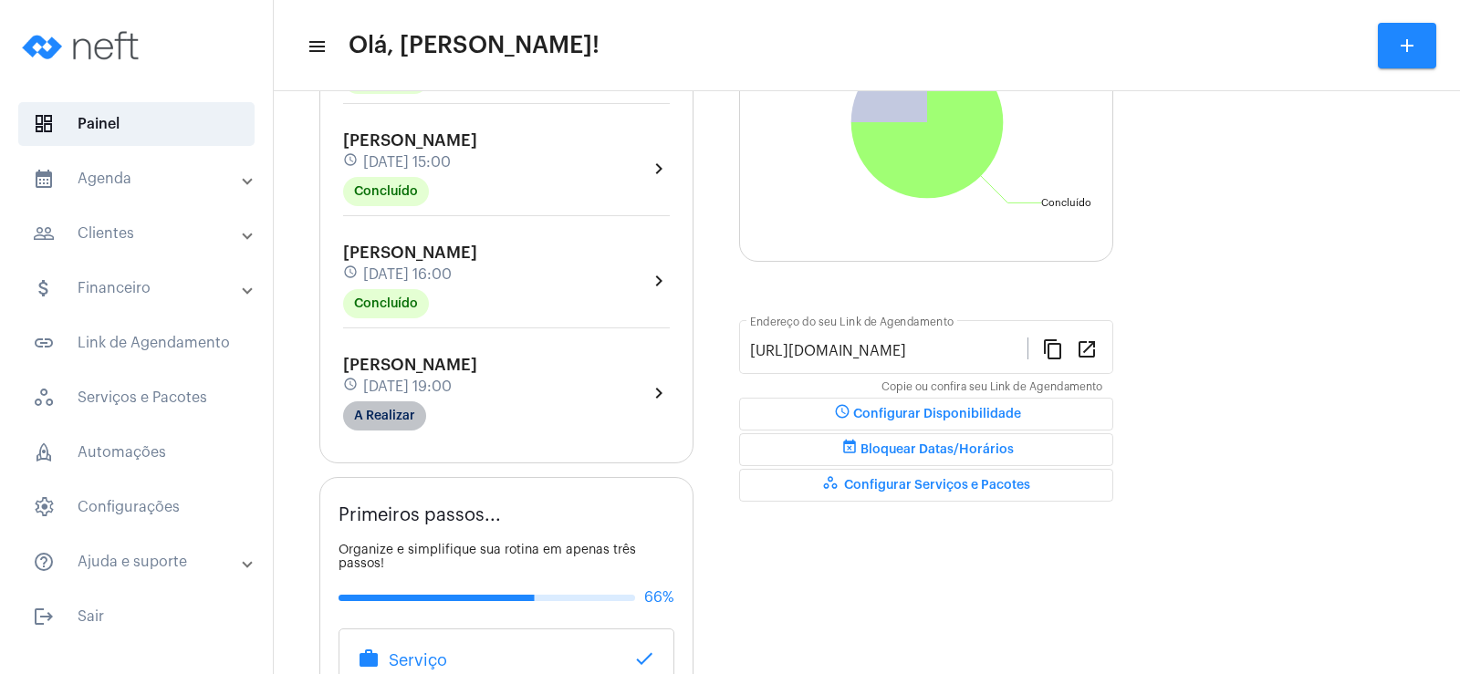
click at [380, 422] on mat-chip "A Realizar" at bounding box center [384, 415] width 83 height 29
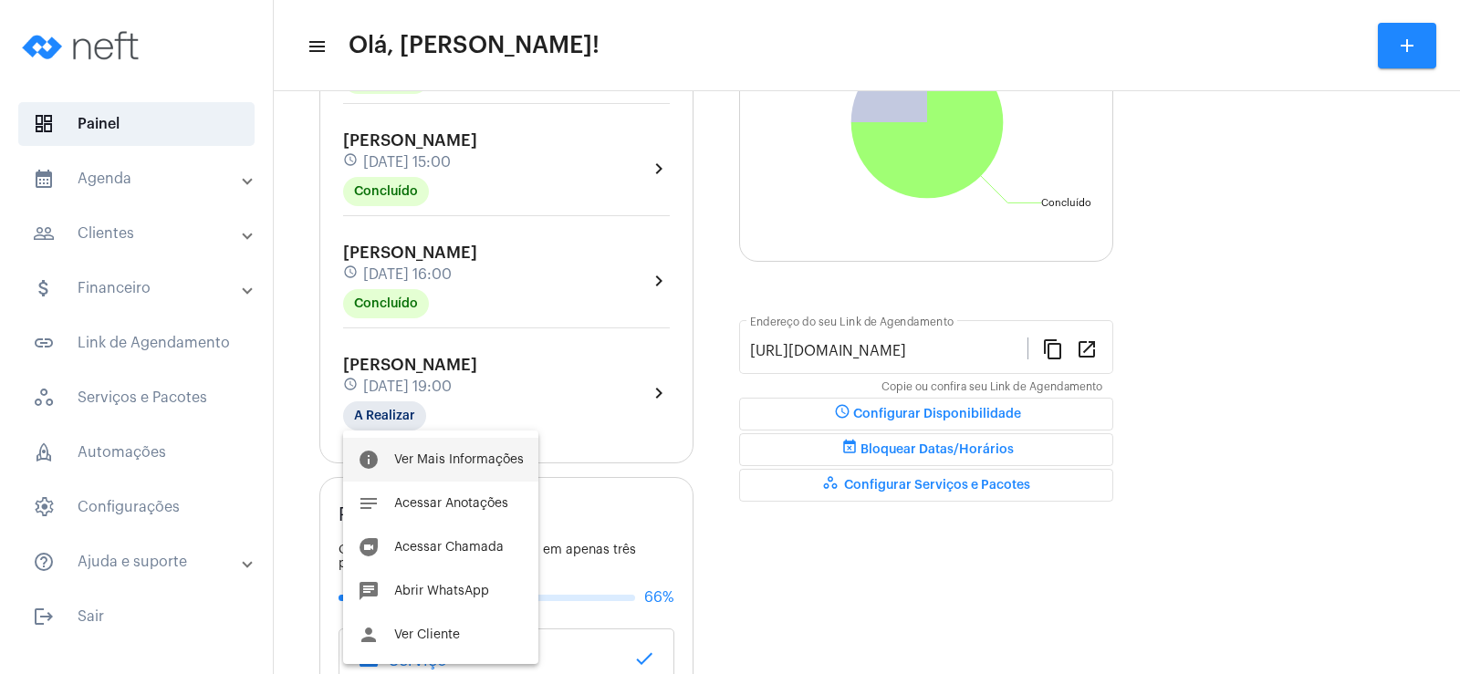
click at [454, 453] on span "Ver Mais Informações" at bounding box center [459, 459] width 130 height 13
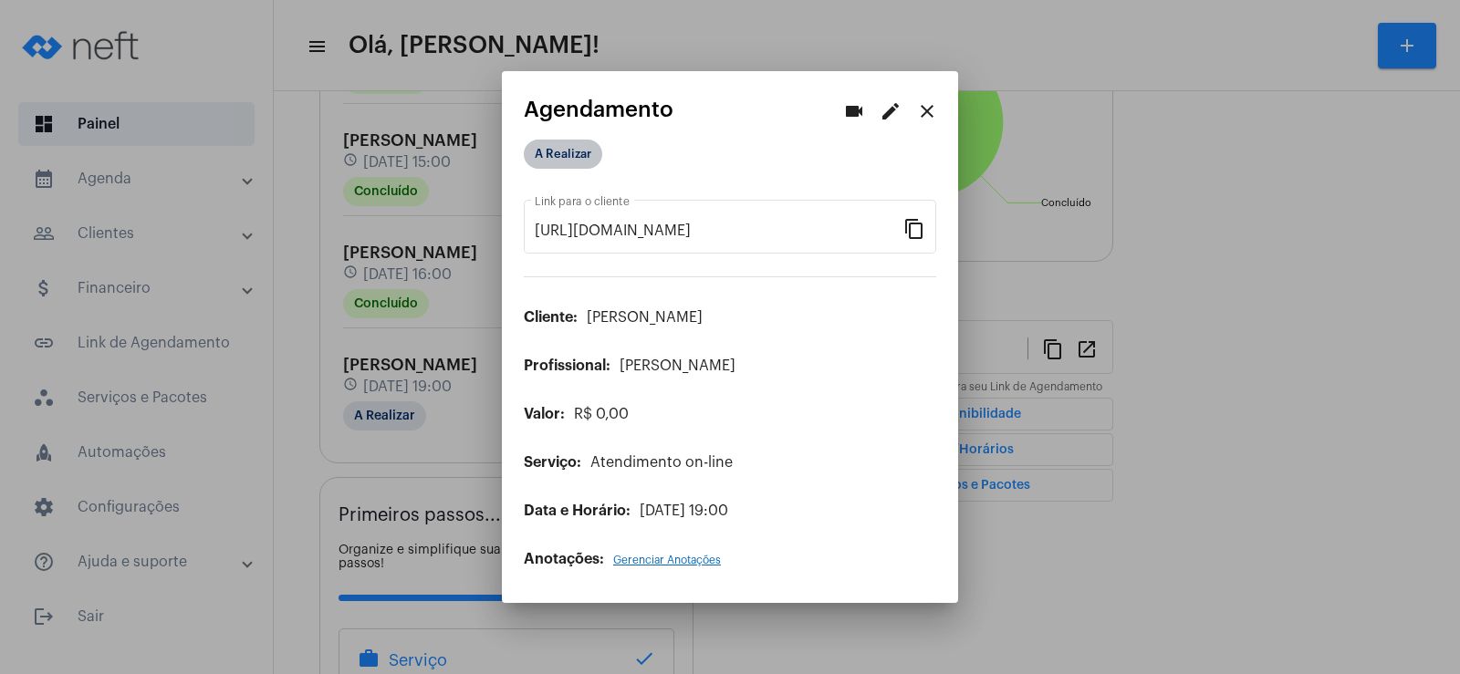
click at [564, 140] on mat-chip "A Realizar" at bounding box center [563, 154] width 78 height 29
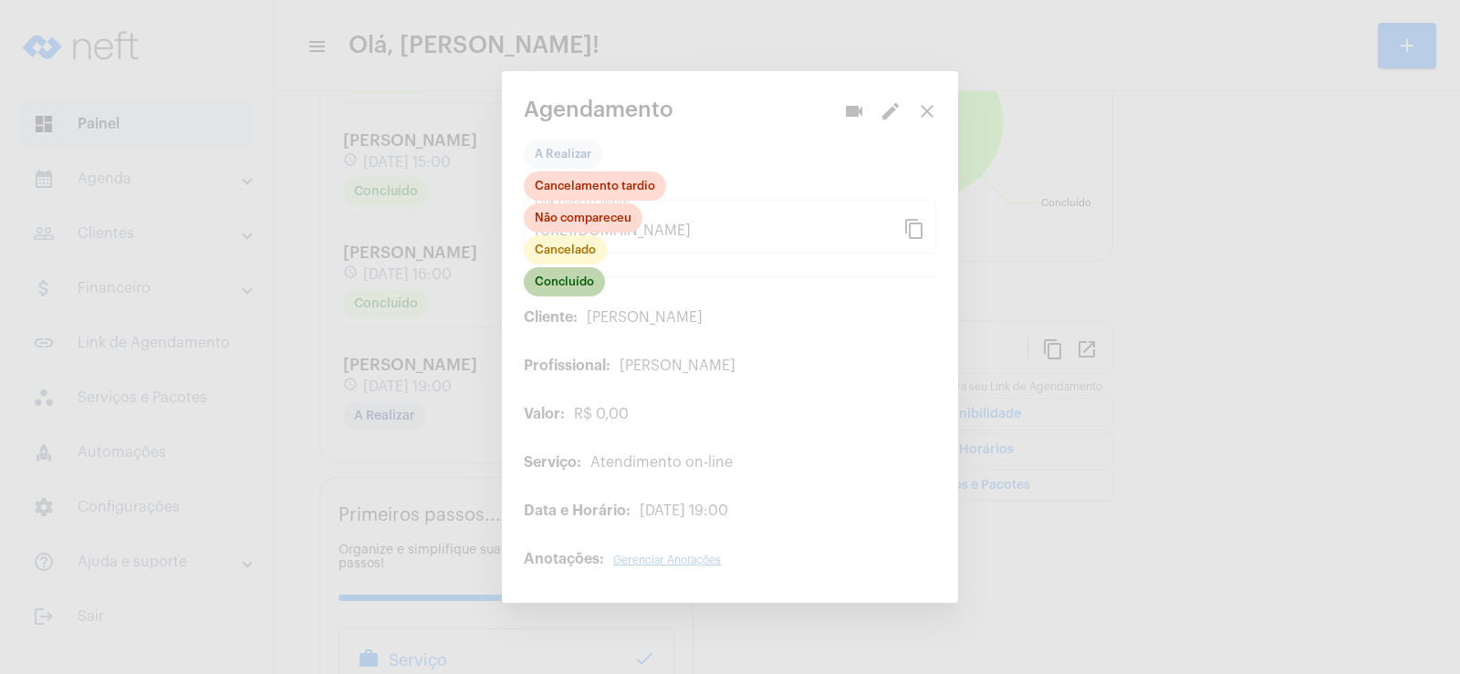
click at [582, 275] on mat-chip "Concluído" at bounding box center [564, 281] width 81 height 29
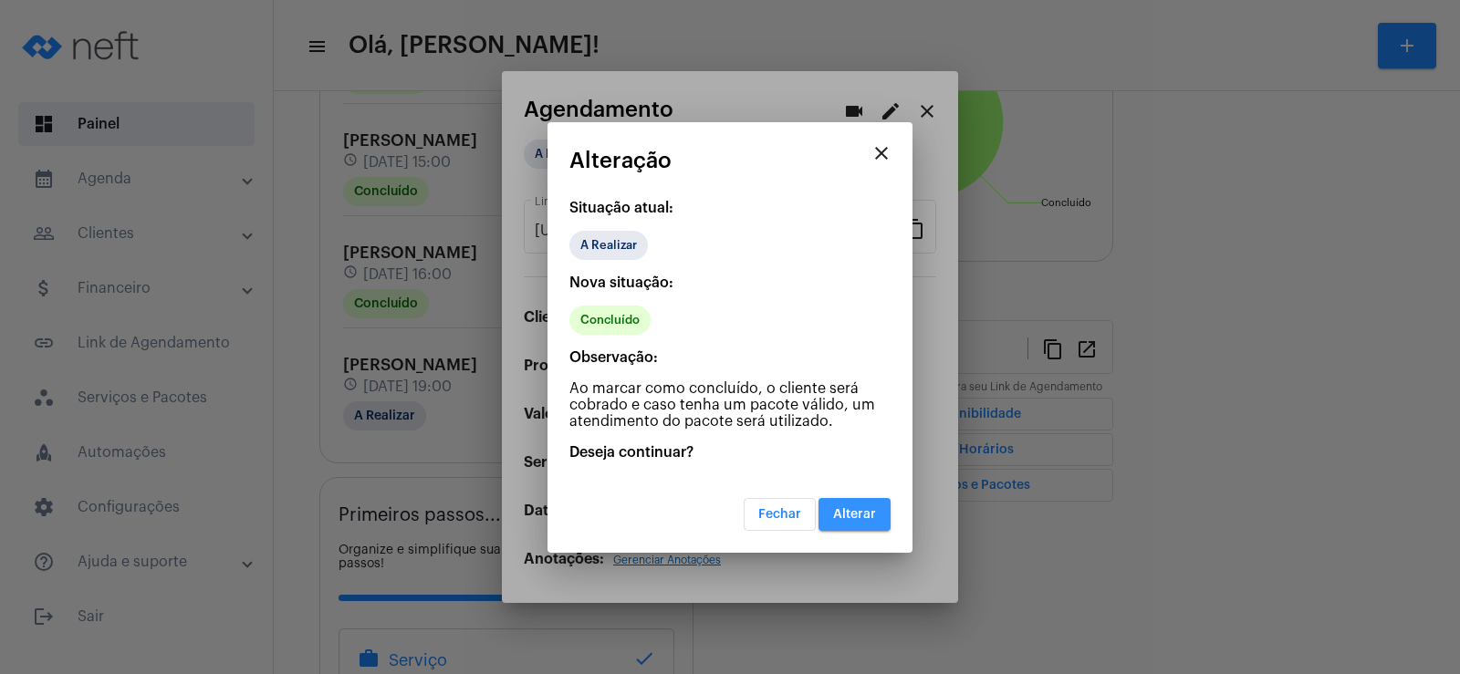
click at [850, 513] on span "Alterar" at bounding box center [854, 514] width 43 height 13
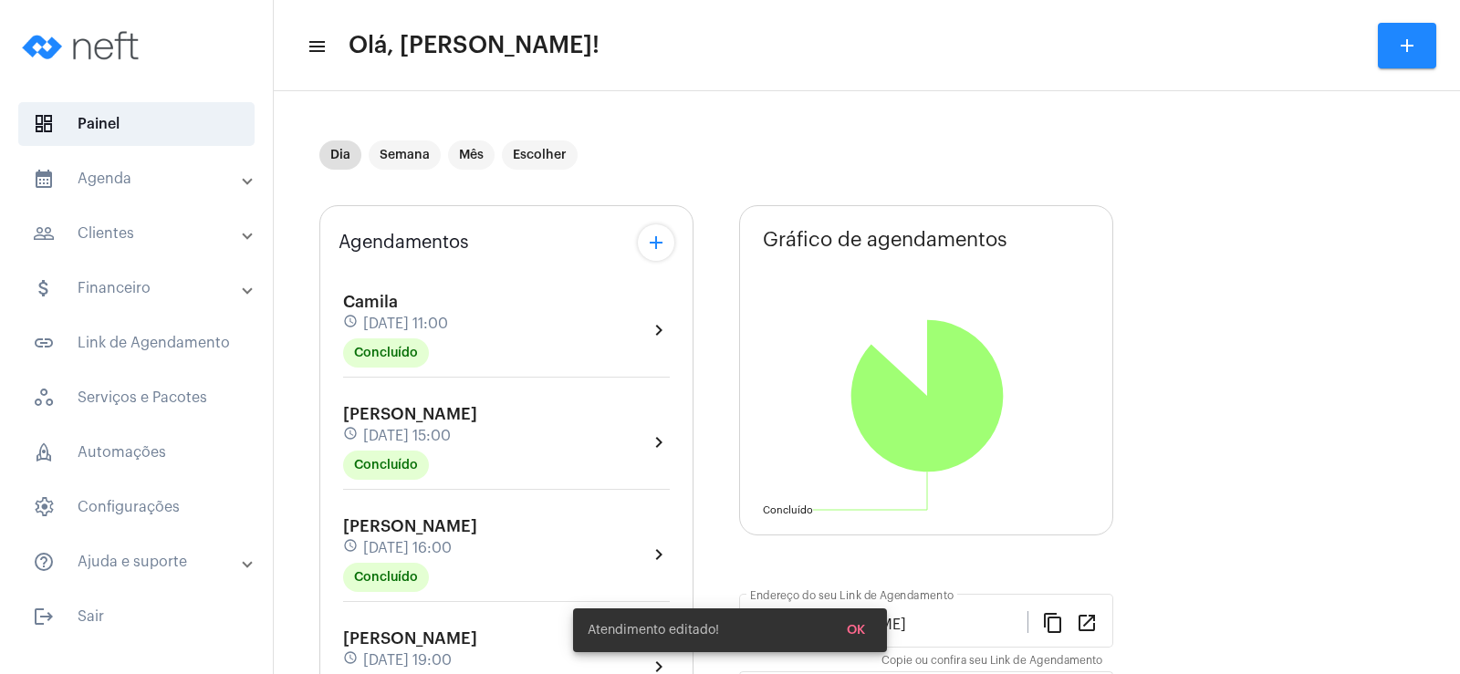
scroll to position [274, 0]
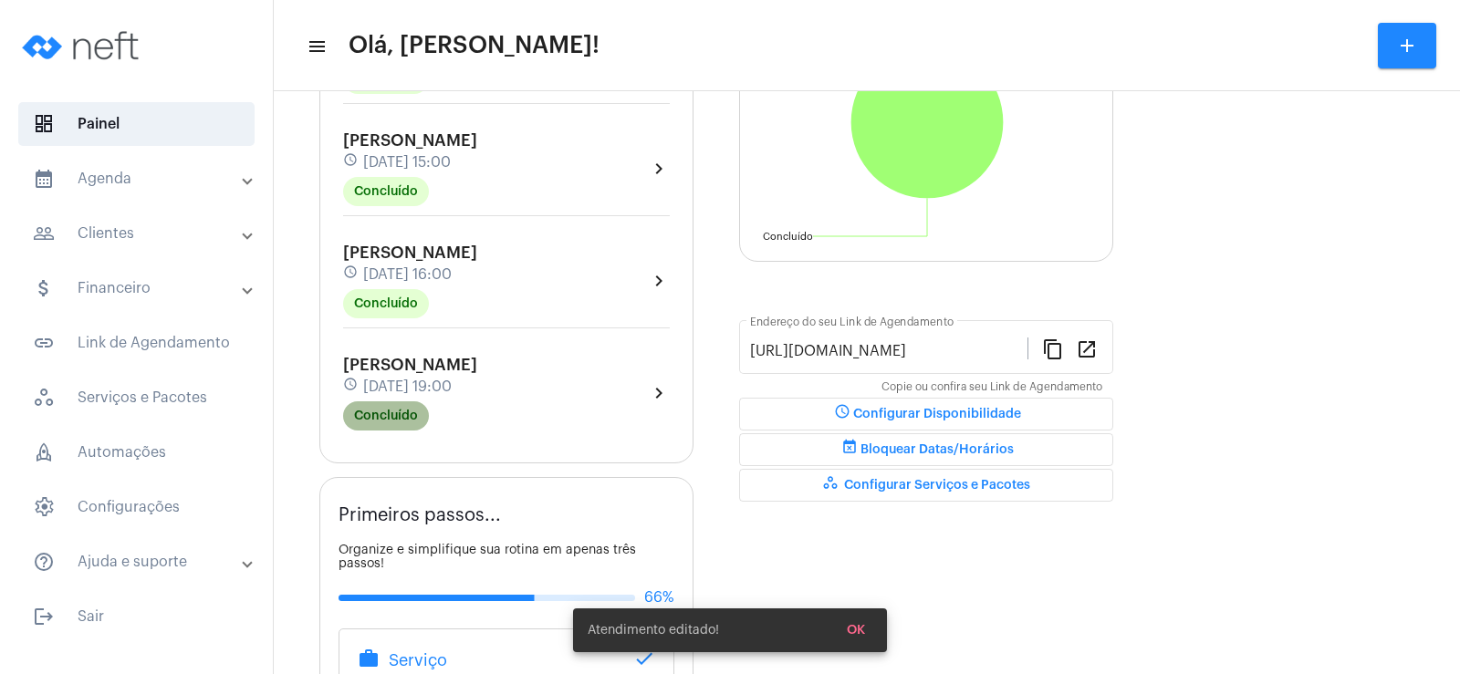
click at [386, 422] on mat-chip "Concluído" at bounding box center [386, 415] width 86 height 29
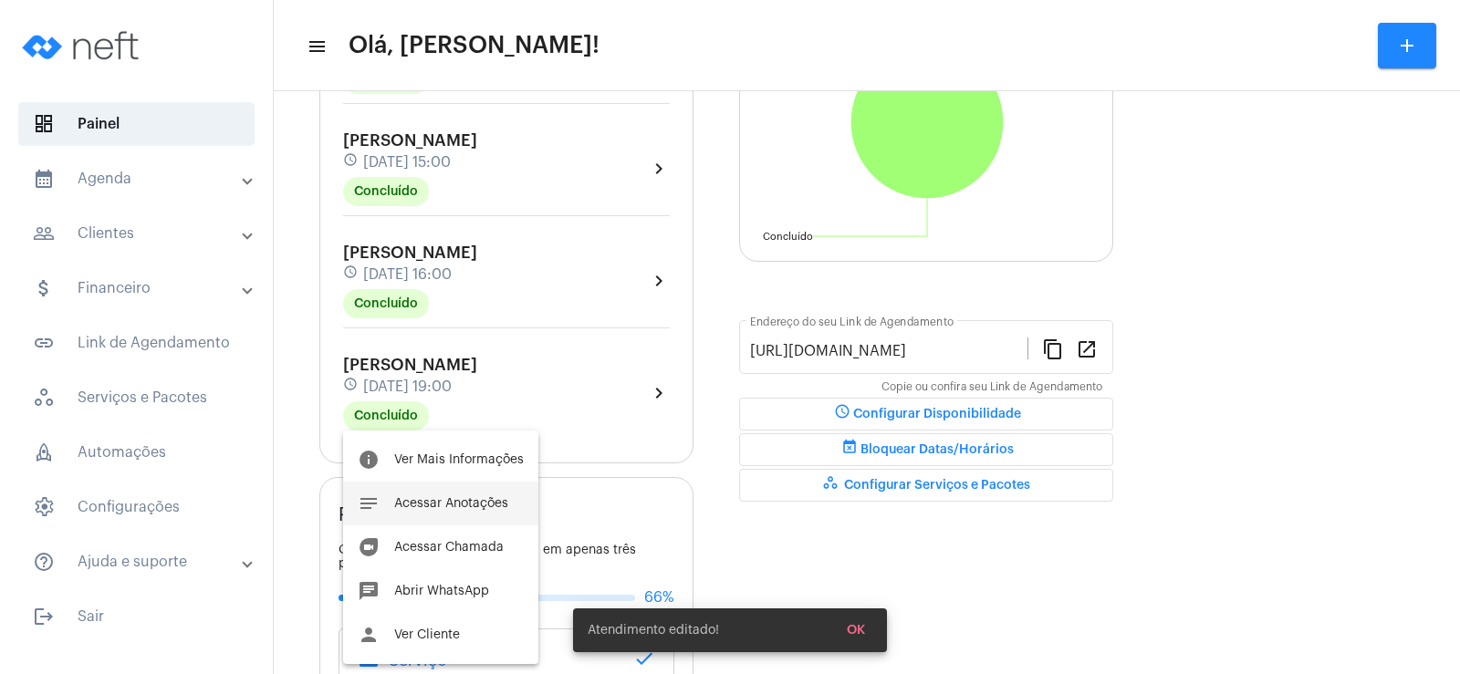
click at [432, 508] on span "Acessar Anotações" at bounding box center [451, 503] width 114 height 13
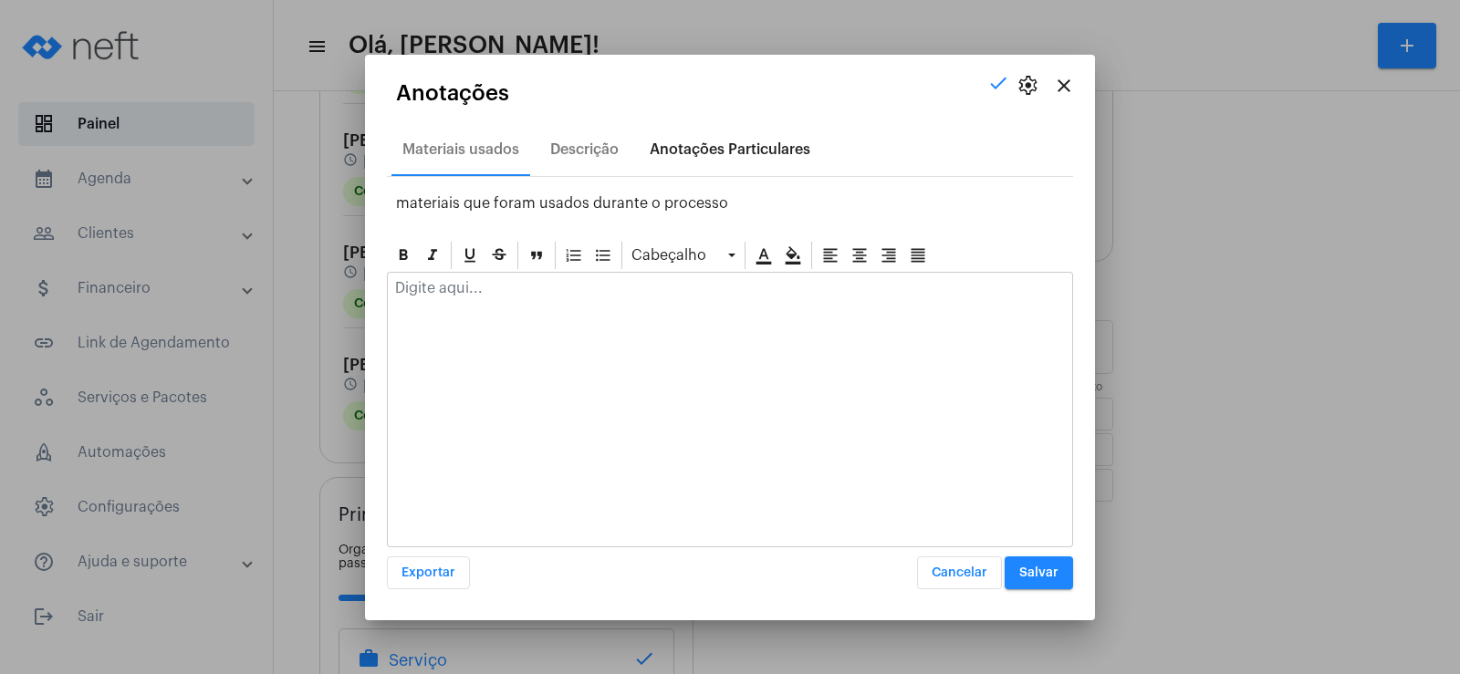
click at [731, 135] on div "Anotações Particulares" at bounding box center [730, 150] width 182 height 44
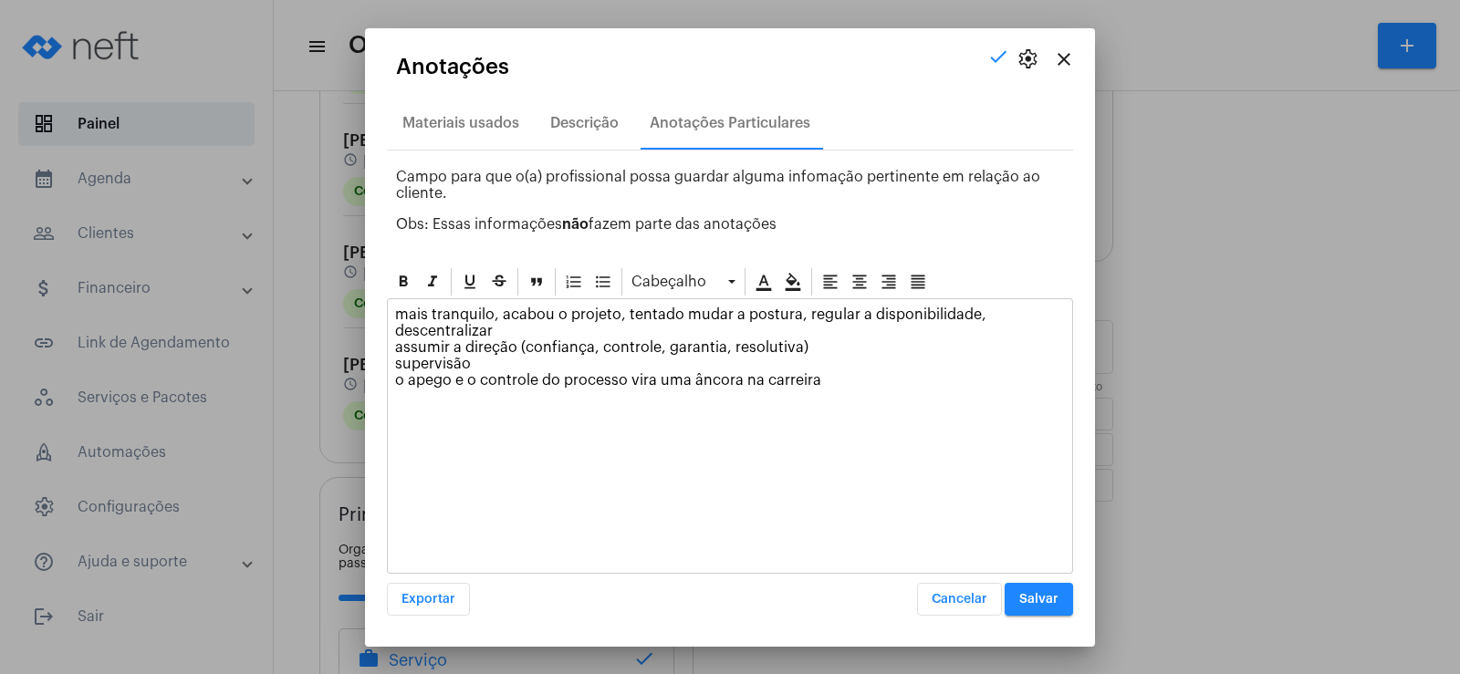
click at [531, 449] on div "mais tranquilo, acabou o projeto, tentado mudar a postura, regular a disponibil…" at bounding box center [730, 436] width 686 height 276
click at [826, 379] on p "mais tranquilo, acabou o projeto, tentado mudar a postura, regular a disponibil…" at bounding box center [730, 364] width 670 height 115
drag, startPoint x: 613, startPoint y: 412, endPoint x: 380, endPoint y: 412, distance: 233.6
click at [380, 412] on mat-dialog-container "close settings check Anotações Materiais usados Descrição Anotações Particulare…" at bounding box center [730, 337] width 730 height 619
copy p "aplicado o questionário de esquemas"
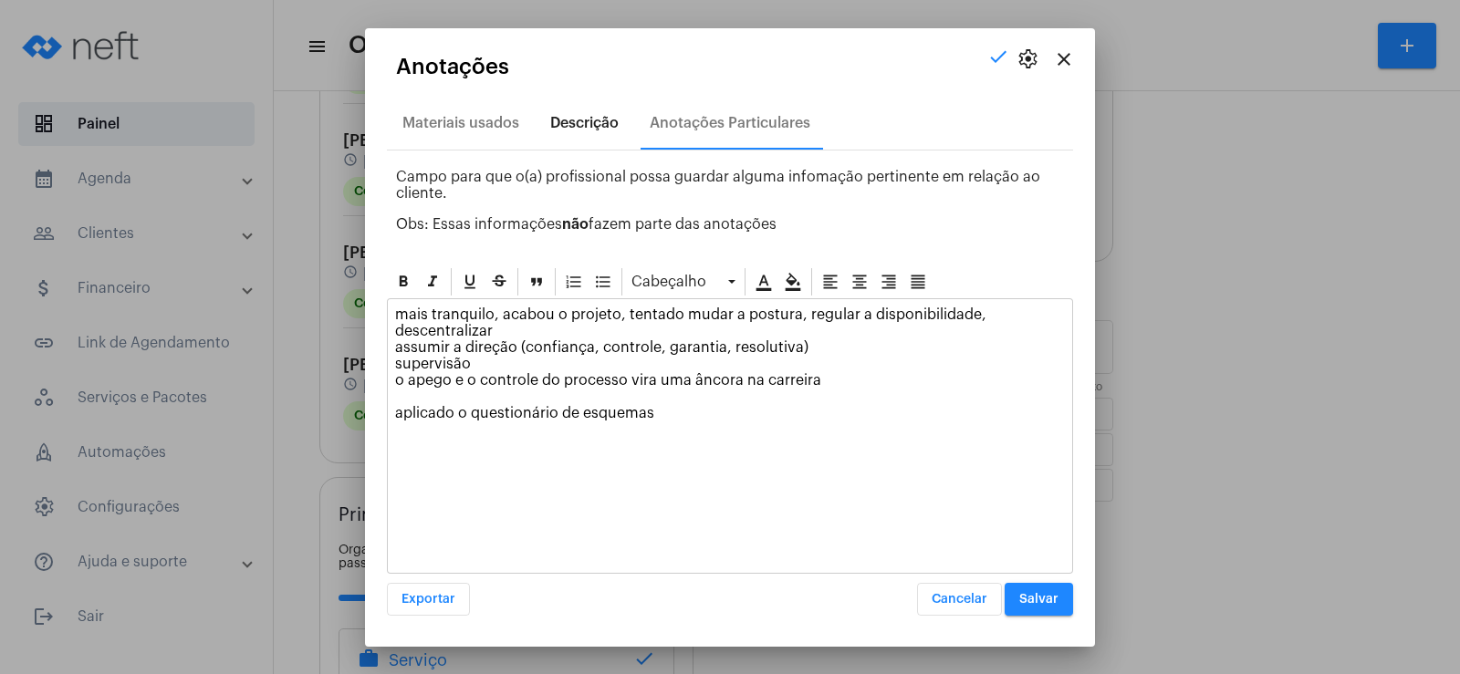
click at [568, 123] on div "Descrição" at bounding box center [584, 123] width 68 height 16
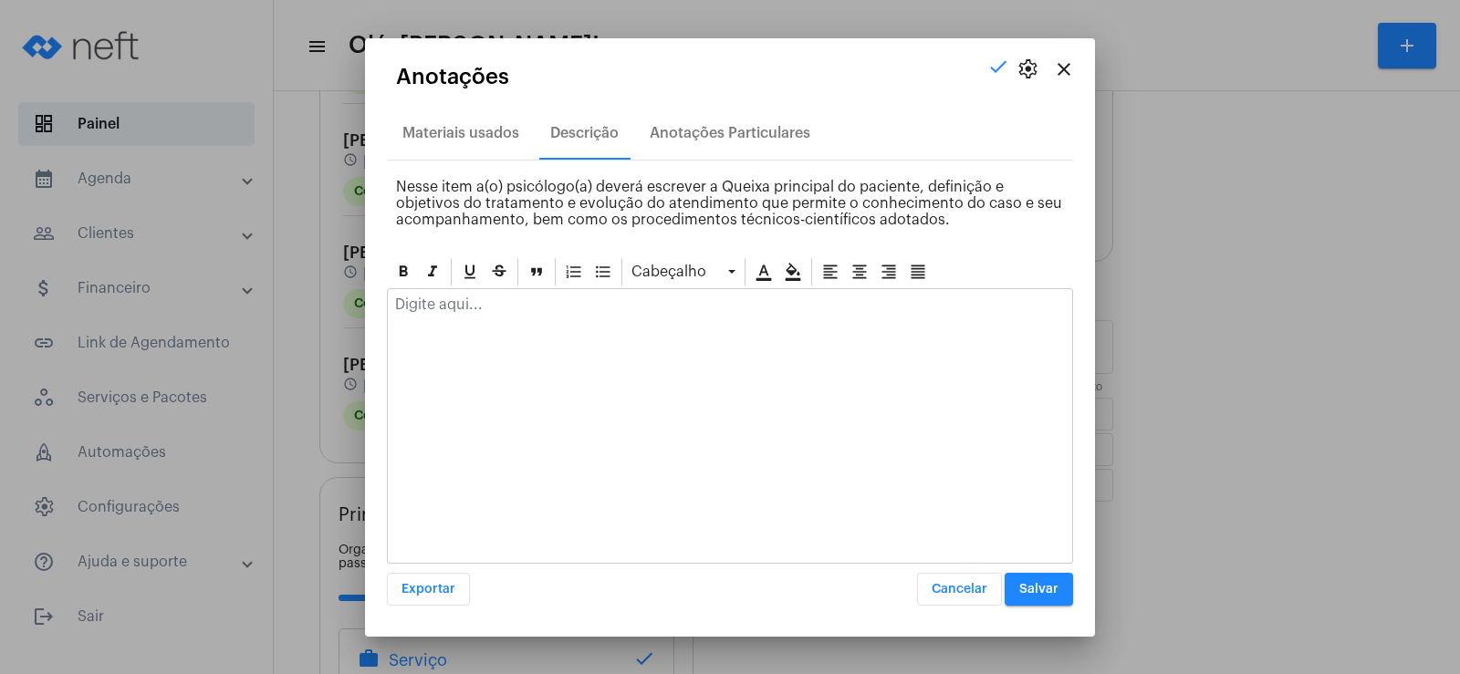
click at [425, 297] on p at bounding box center [730, 305] width 670 height 16
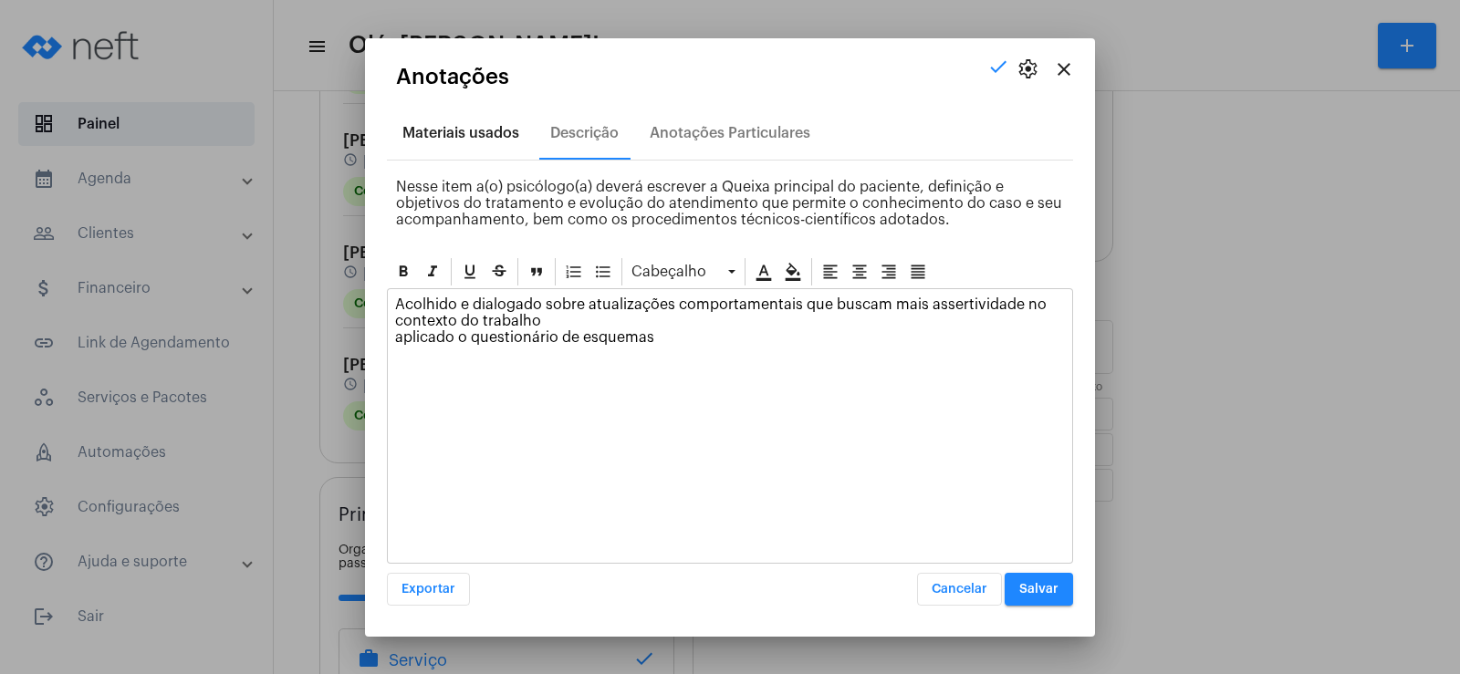
click at [488, 138] on div "Materiais usados" at bounding box center [460, 133] width 117 height 16
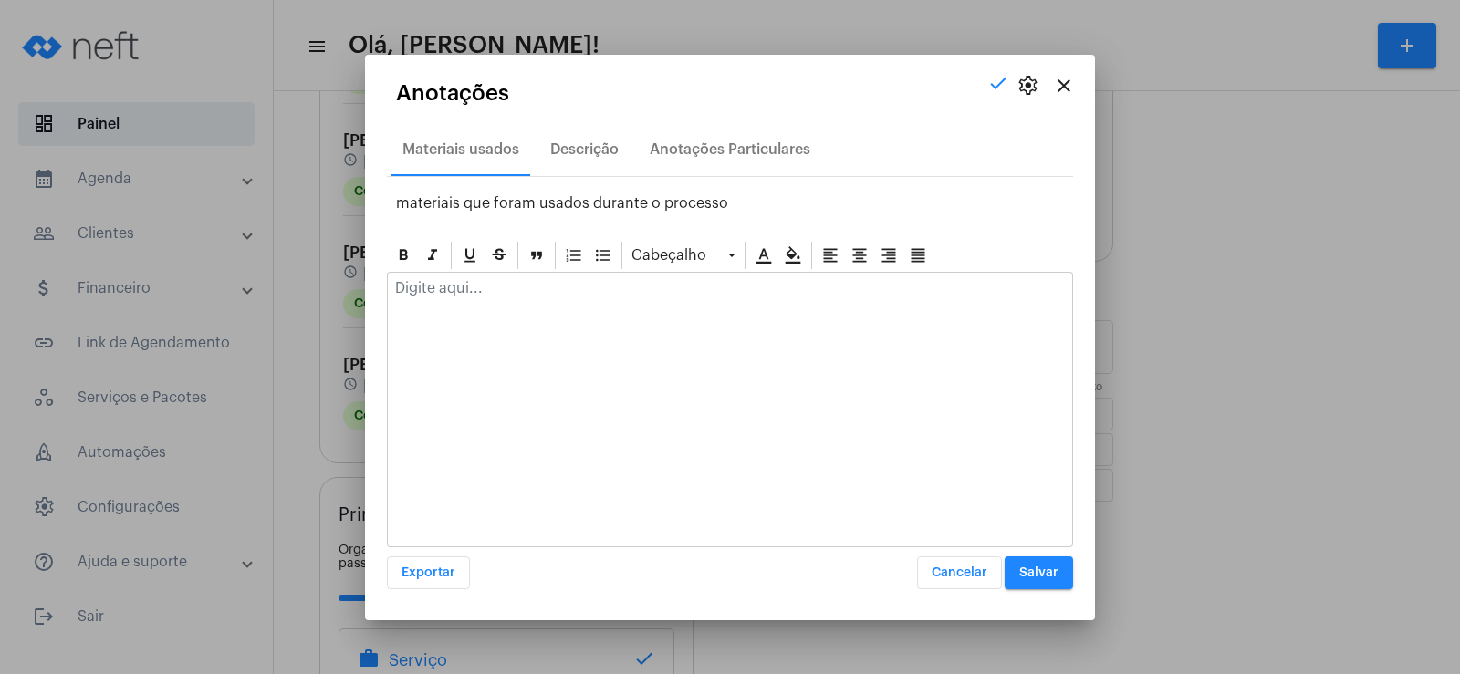
click at [426, 290] on p at bounding box center [730, 288] width 670 height 16
click at [1009, 580] on button "Salvar" at bounding box center [1039, 573] width 68 height 33
